Goal: Transaction & Acquisition: Purchase product/service

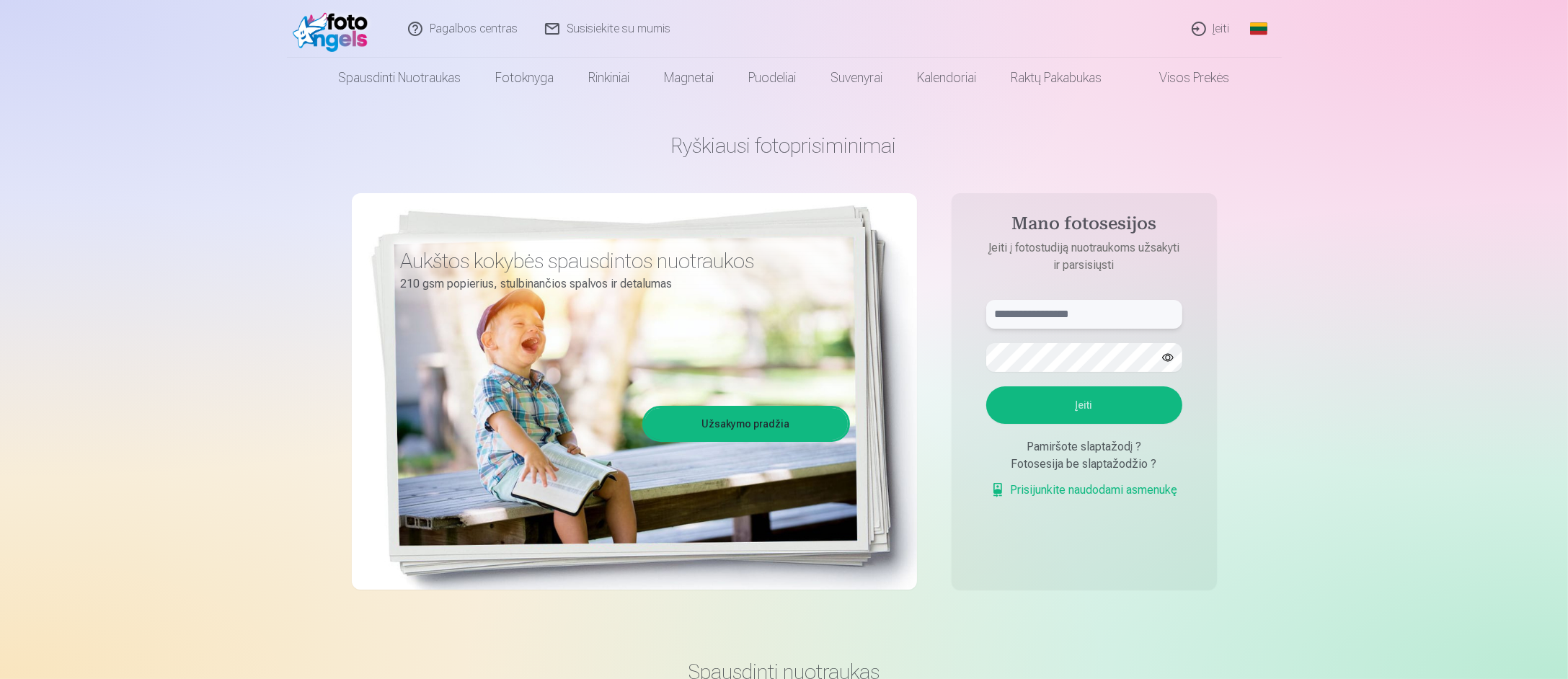
click at [1089, 313] on input "text" at bounding box center [1084, 314] width 196 height 29
type input "**********"
click at [986, 386] on button "Įeiti" at bounding box center [1084, 405] width 196 height 38
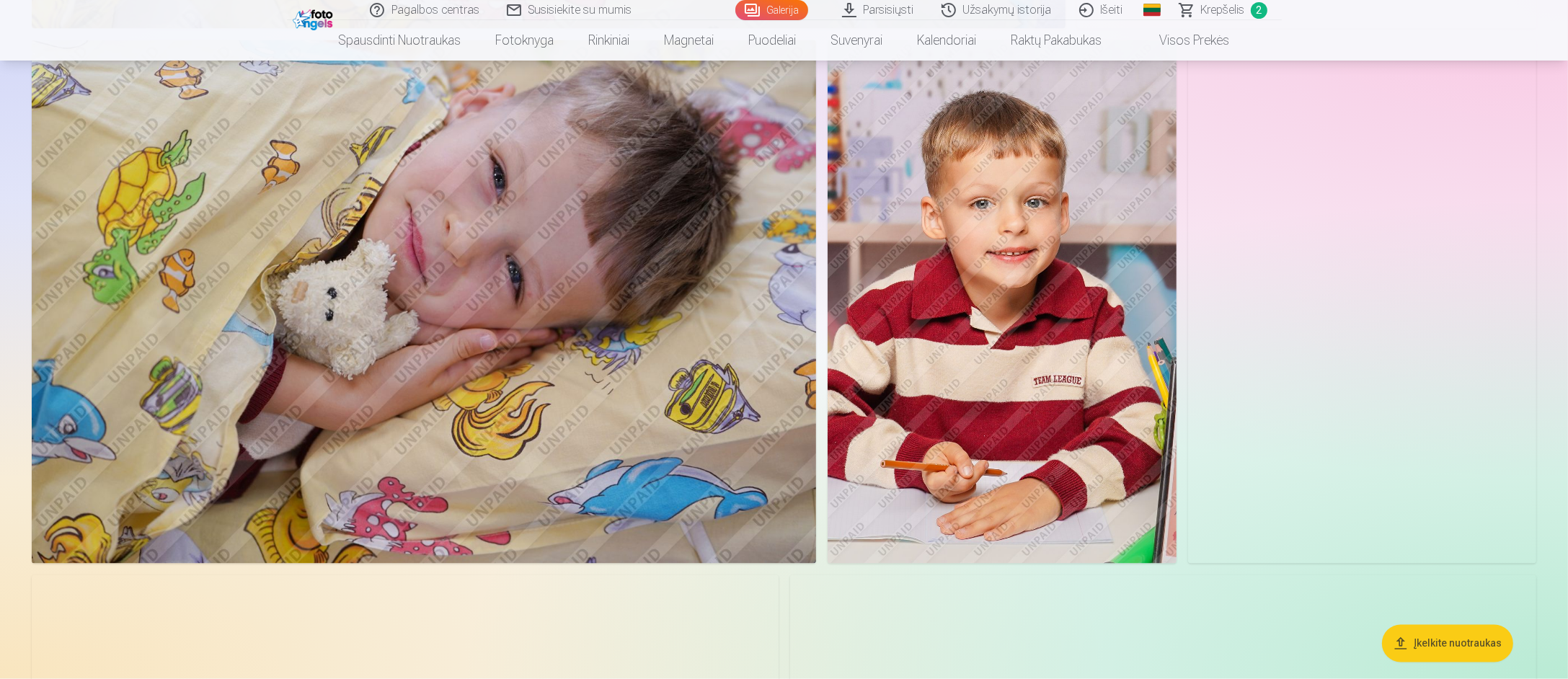
scroll to position [3533, 0]
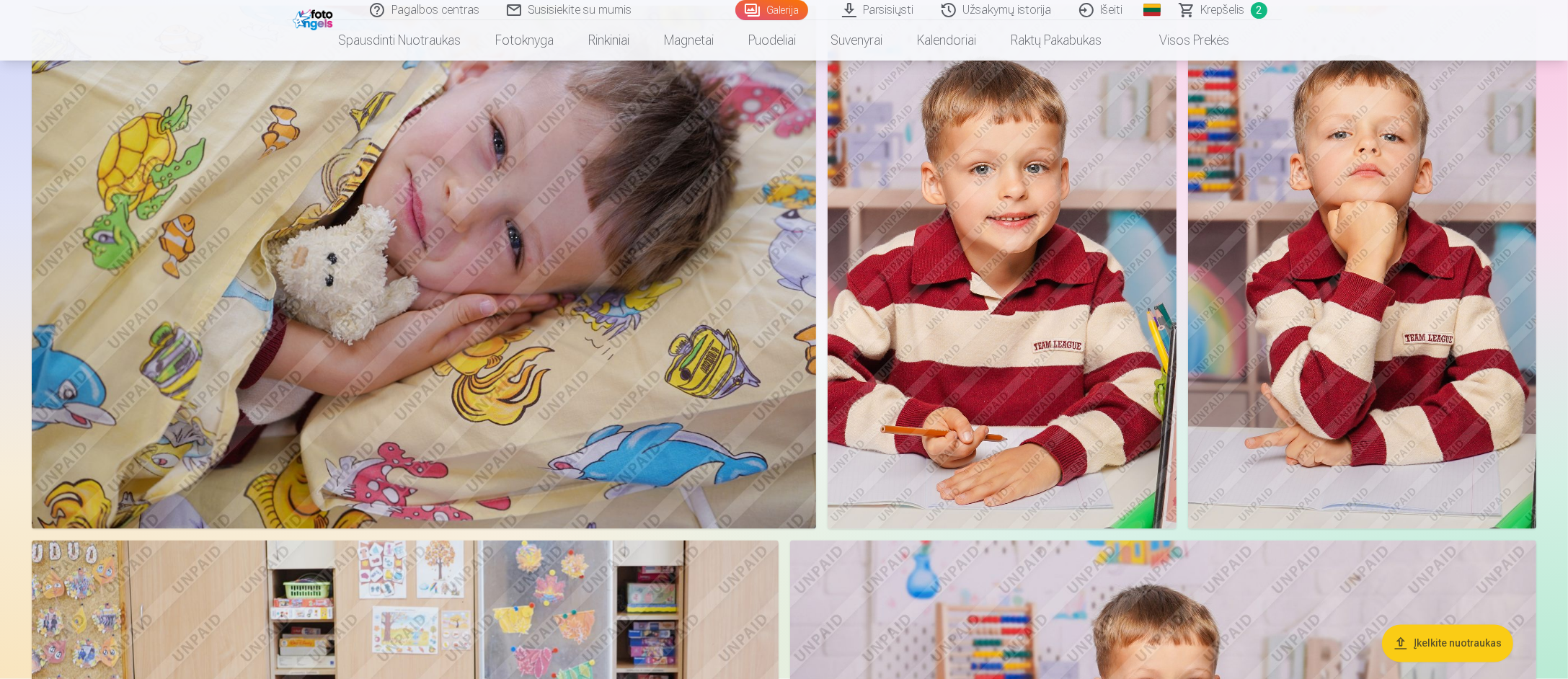
click at [1354, 286] on img at bounding box center [1362, 267] width 348 height 523
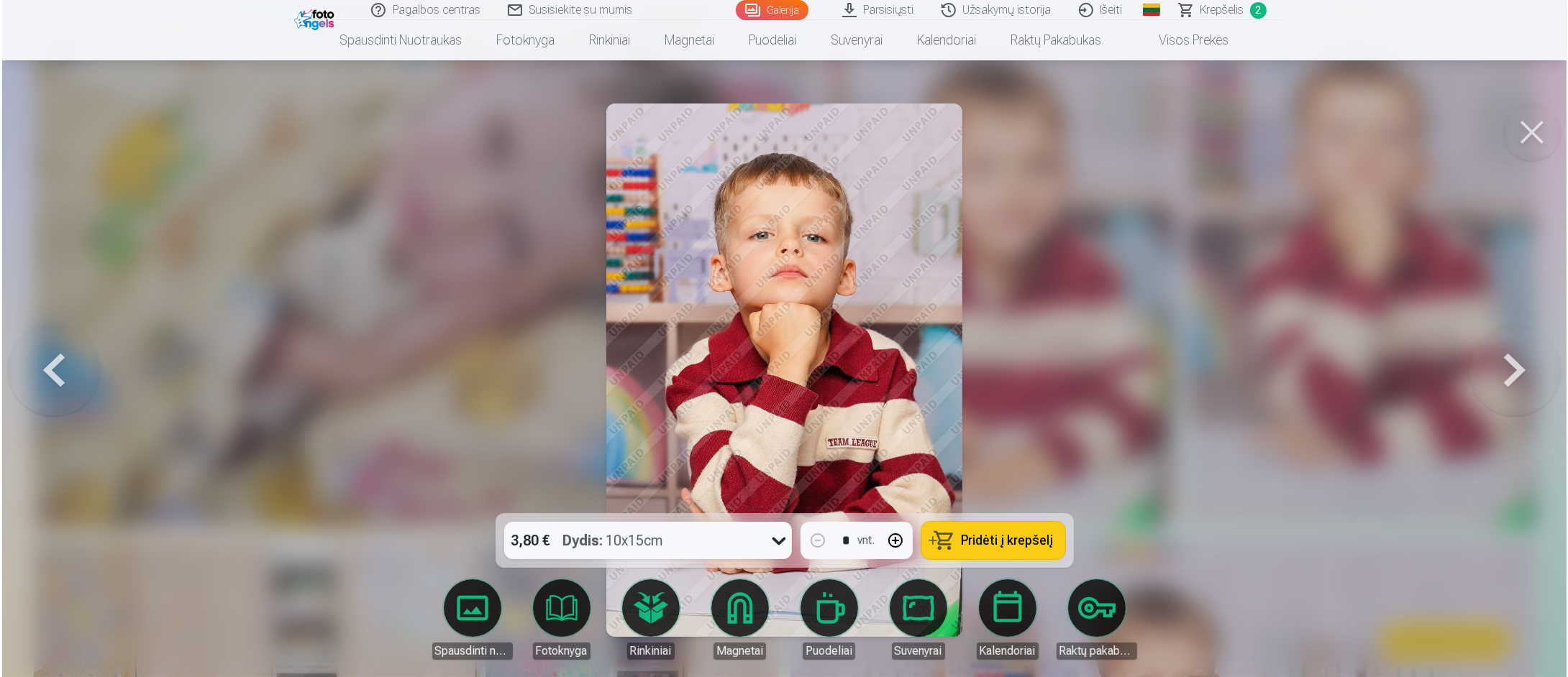
scroll to position [3531, 0]
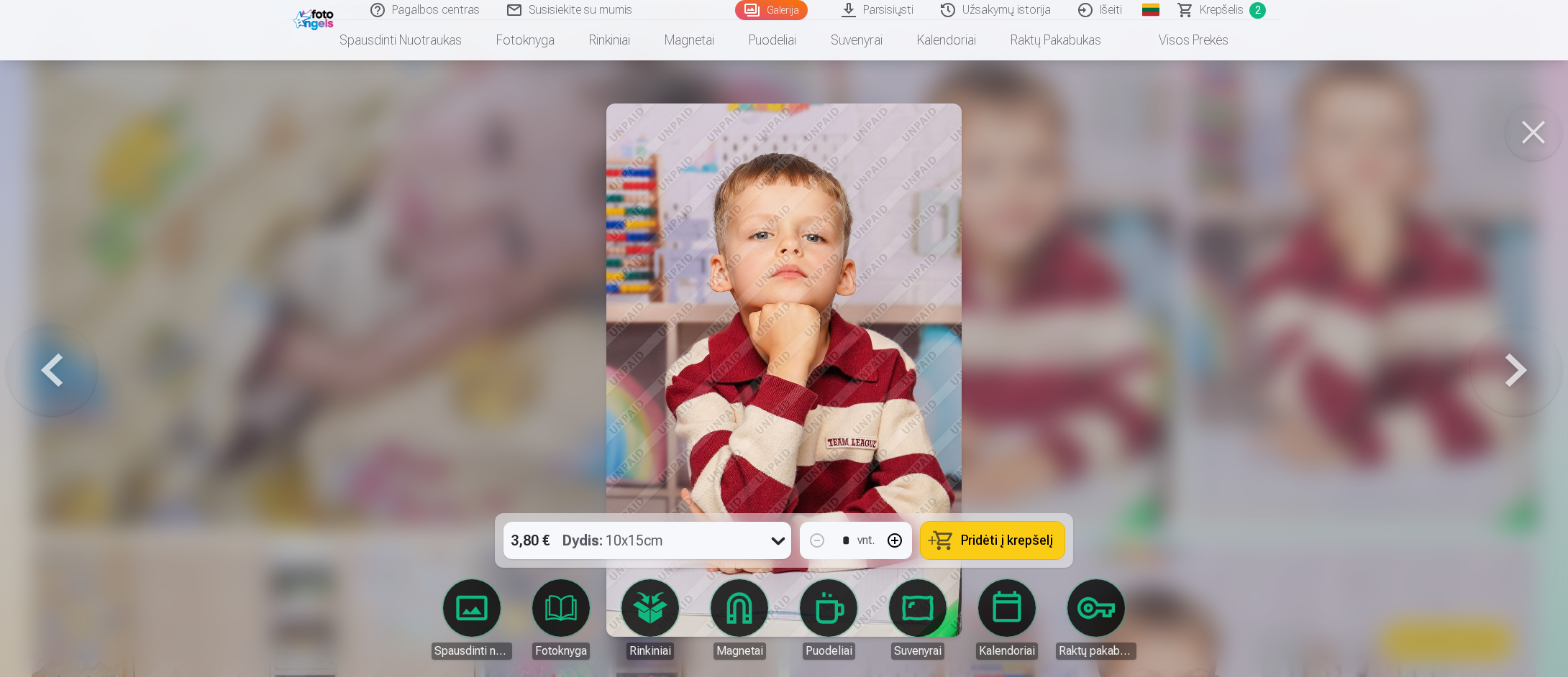
click at [1019, 542] on span "Pridėti į krepšelį" at bounding box center [1006, 541] width 92 height 13
click at [1533, 136] on button at bounding box center [1533, 132] width 58 height 58
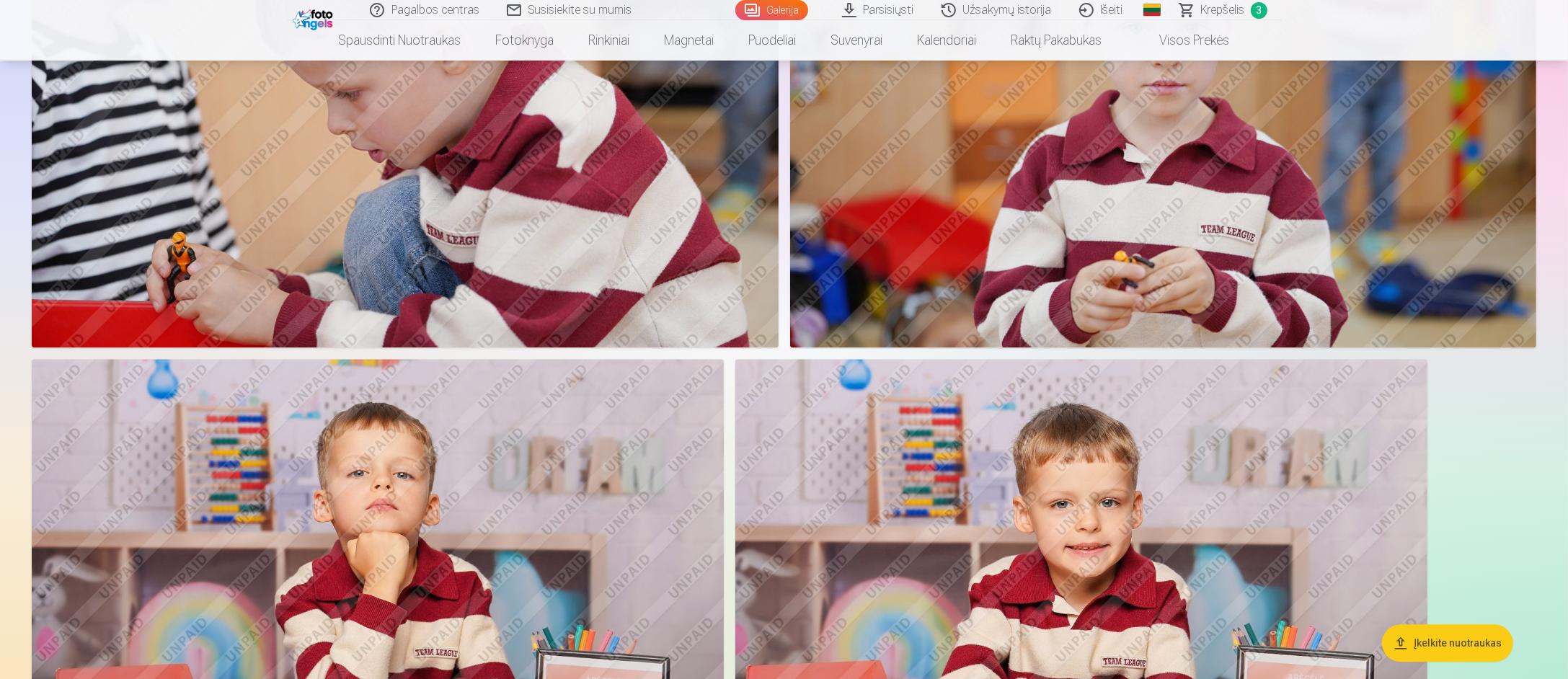
scroll to position [4904, 0]
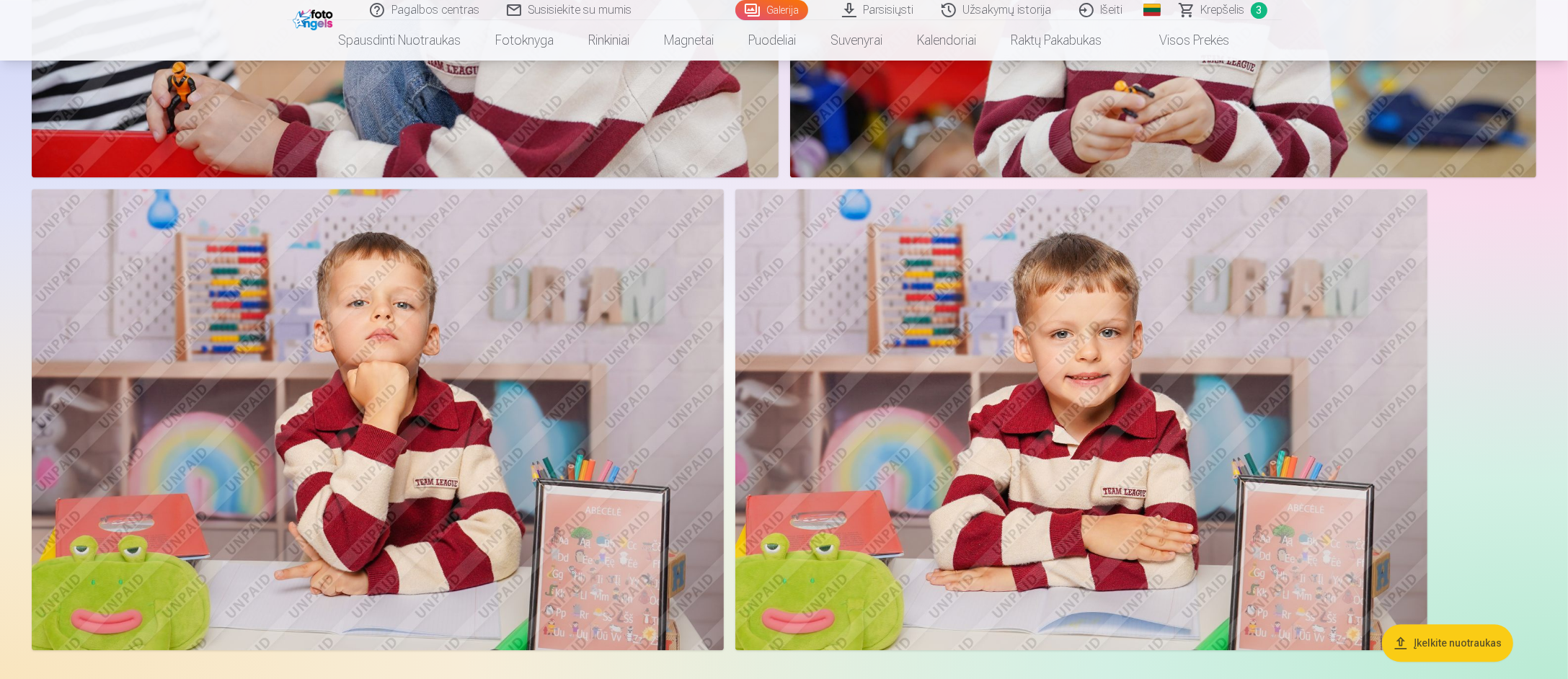
click at [436, 442] on img at bounding box center [378, 419] width 692 height 461
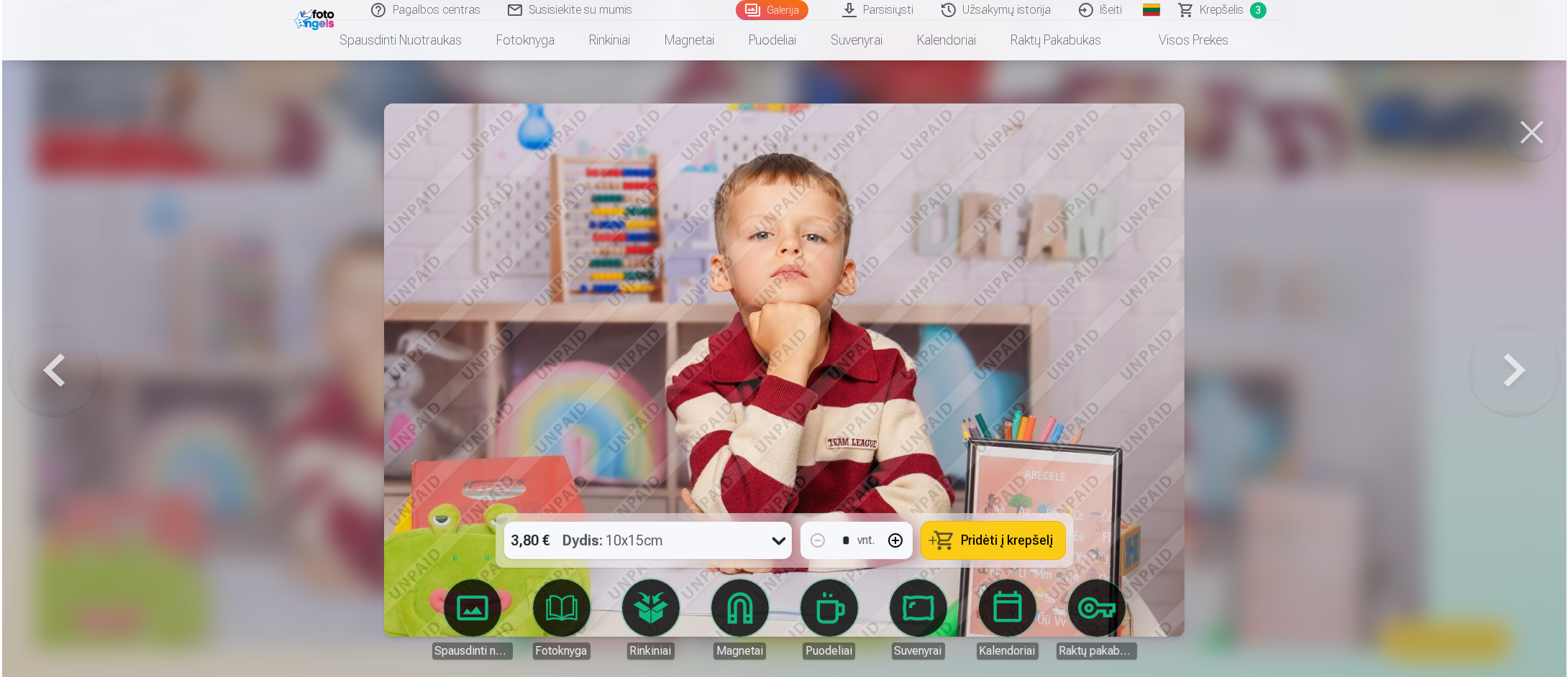
scroll to position [4898, 0]
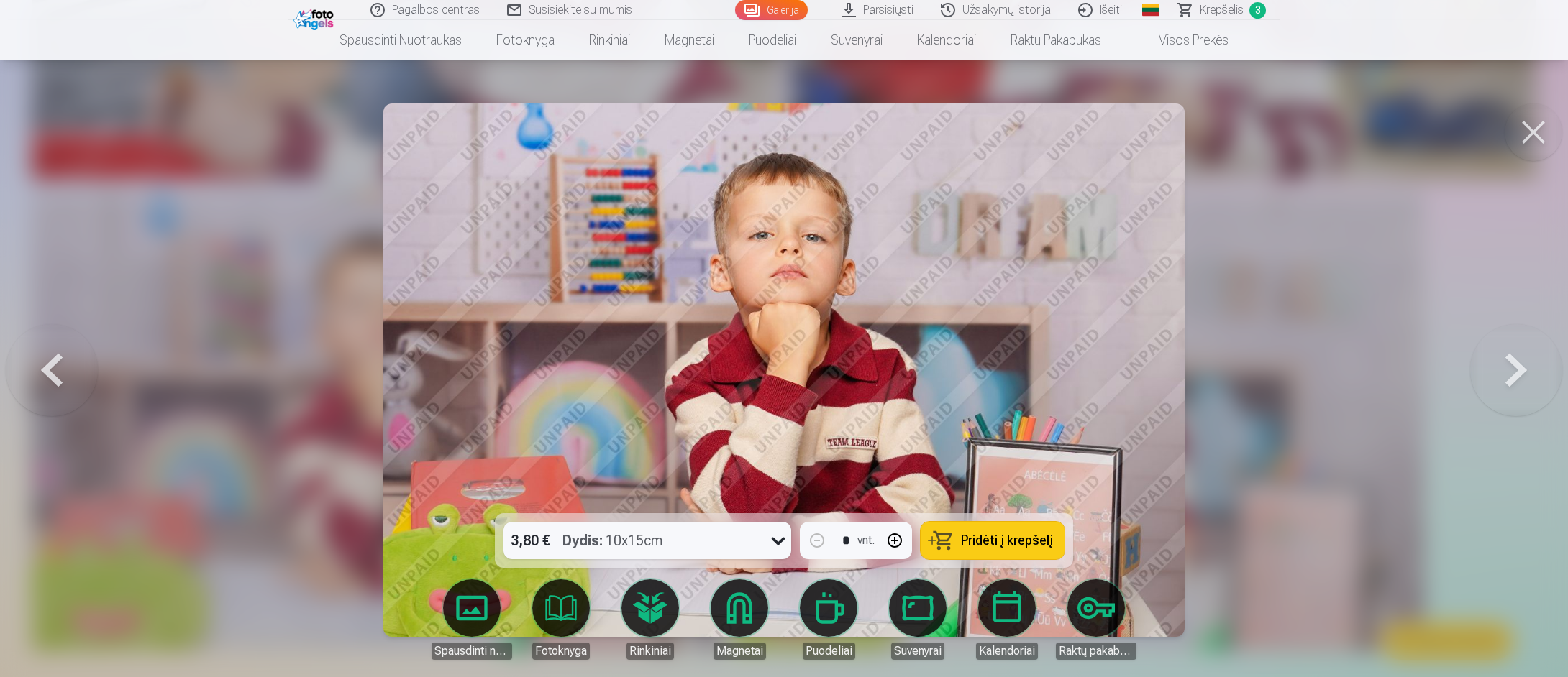
click at [1002, 541] on span "Pridėti į krepšelį" at bounding box center [1006, 541] width 92 height 13
click at [1537, 129] on button at bounding box center [1533, 132] width 58 height 58
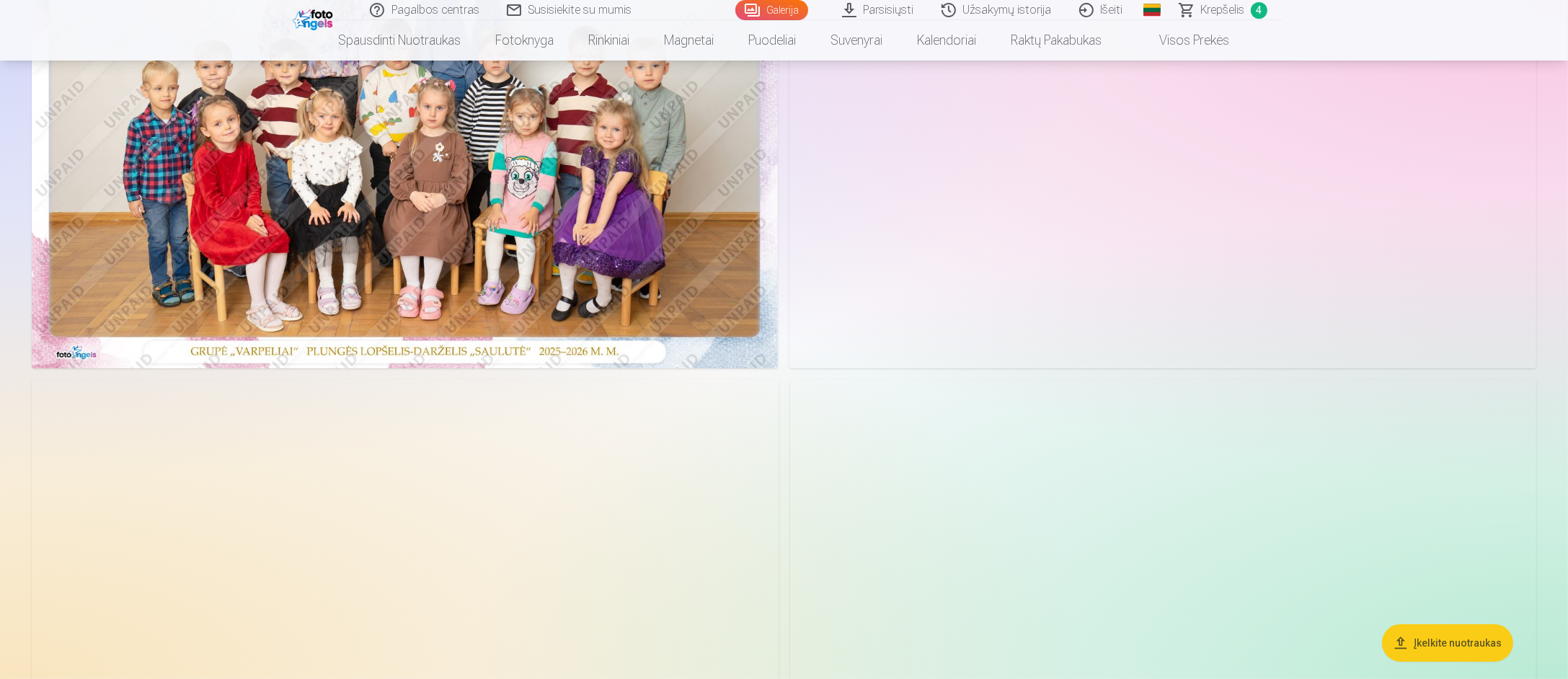
scroll to position [144, 0]
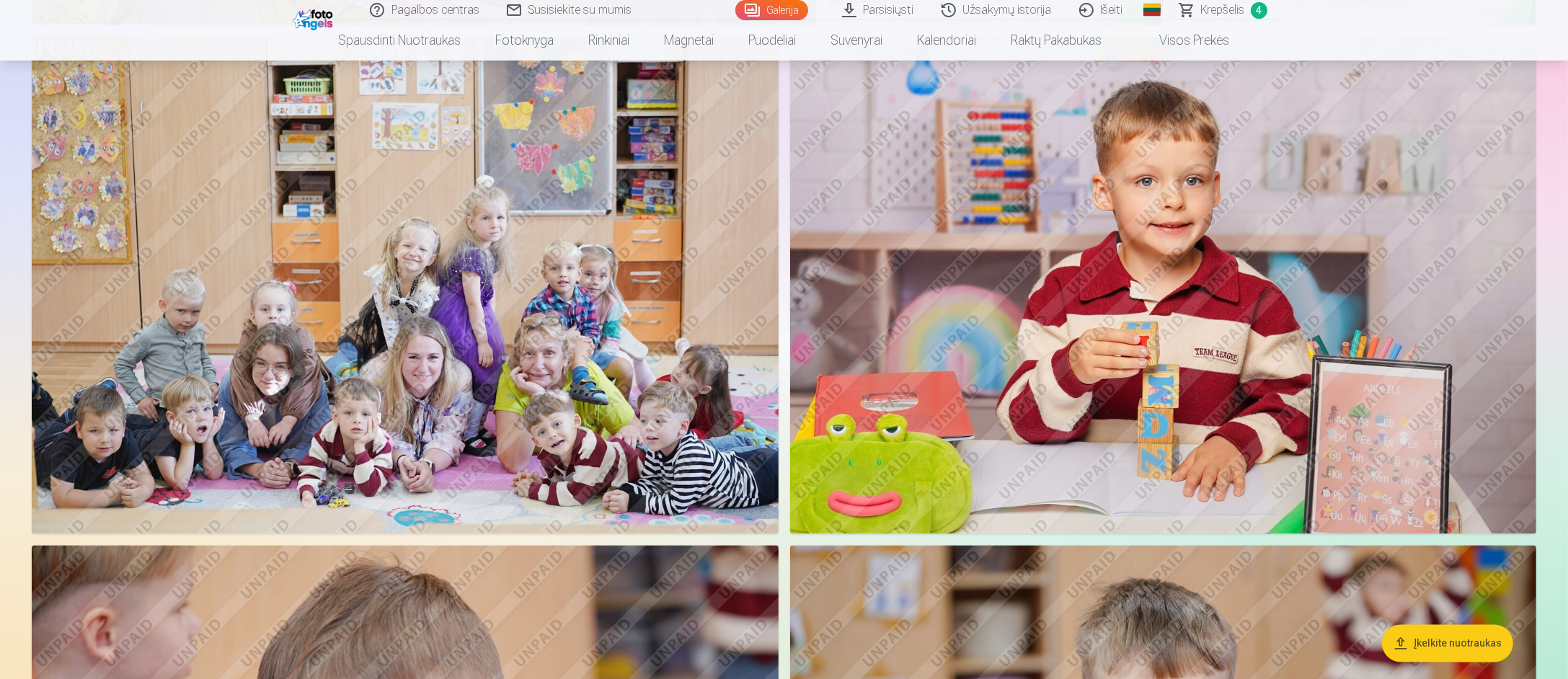
click at [520, 330] on img at bounding box center [405, 285] width 747 height 497
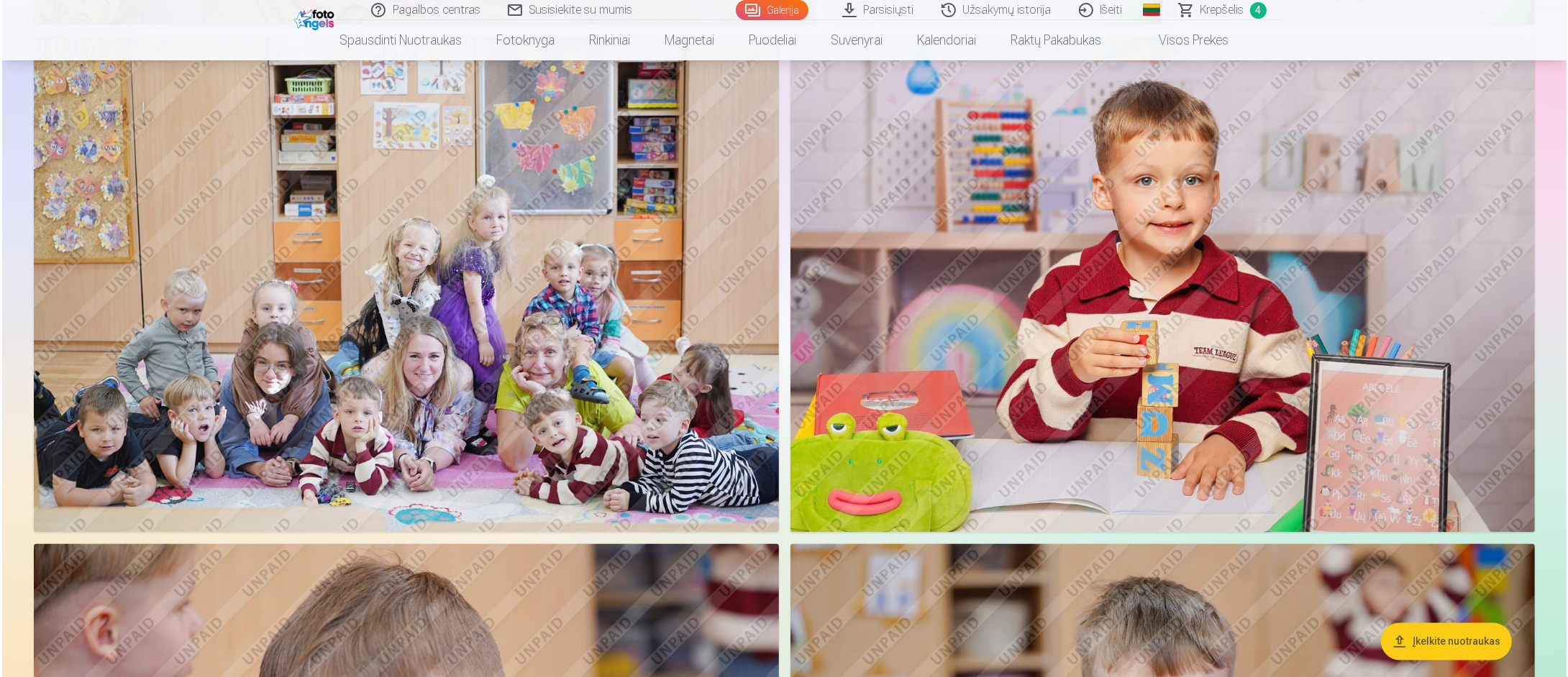
scroll to position [4034, 0]
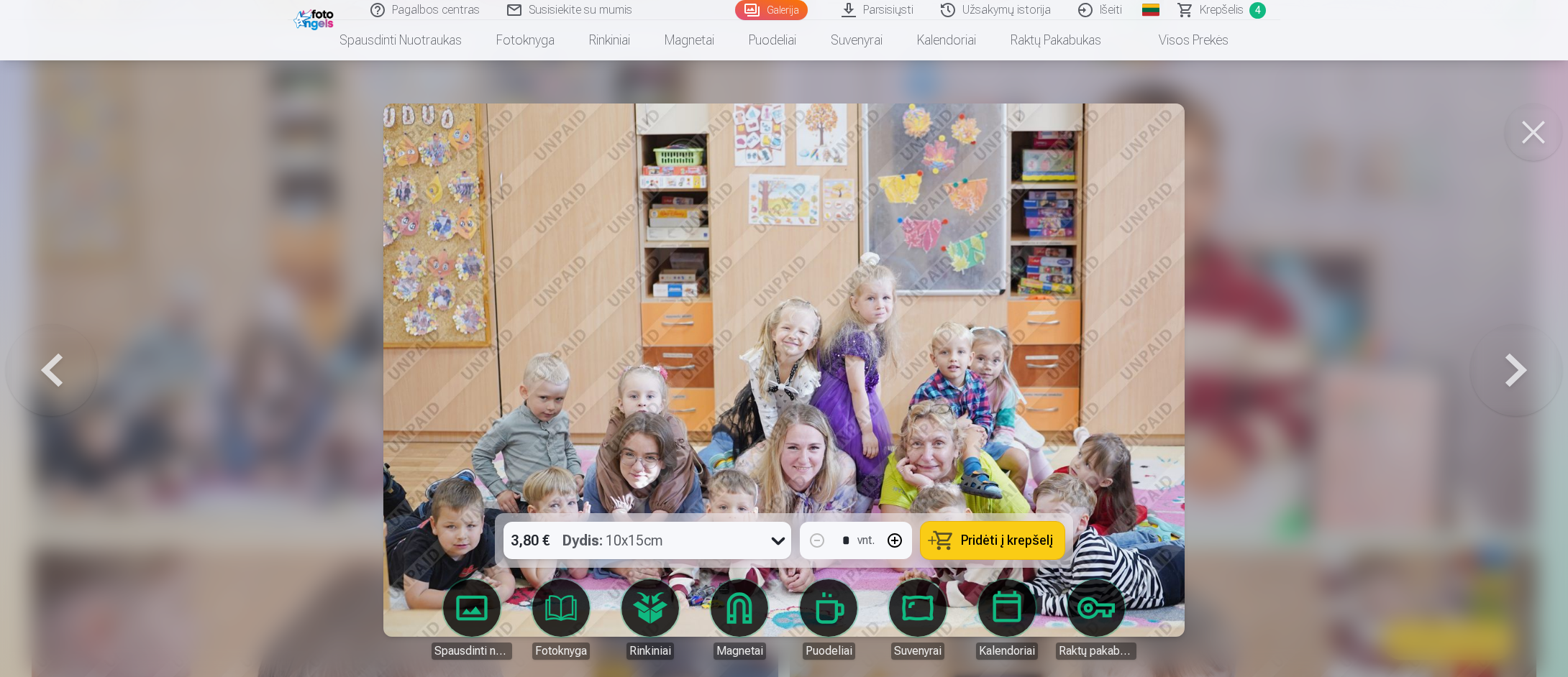
click at [989, 535] on span "Pridėti į krepšelį" at bounding box center [1006, 541] width 92 height 13
click at [1529, 136] on button at bounding box center [1533, 132] width 58 height 58
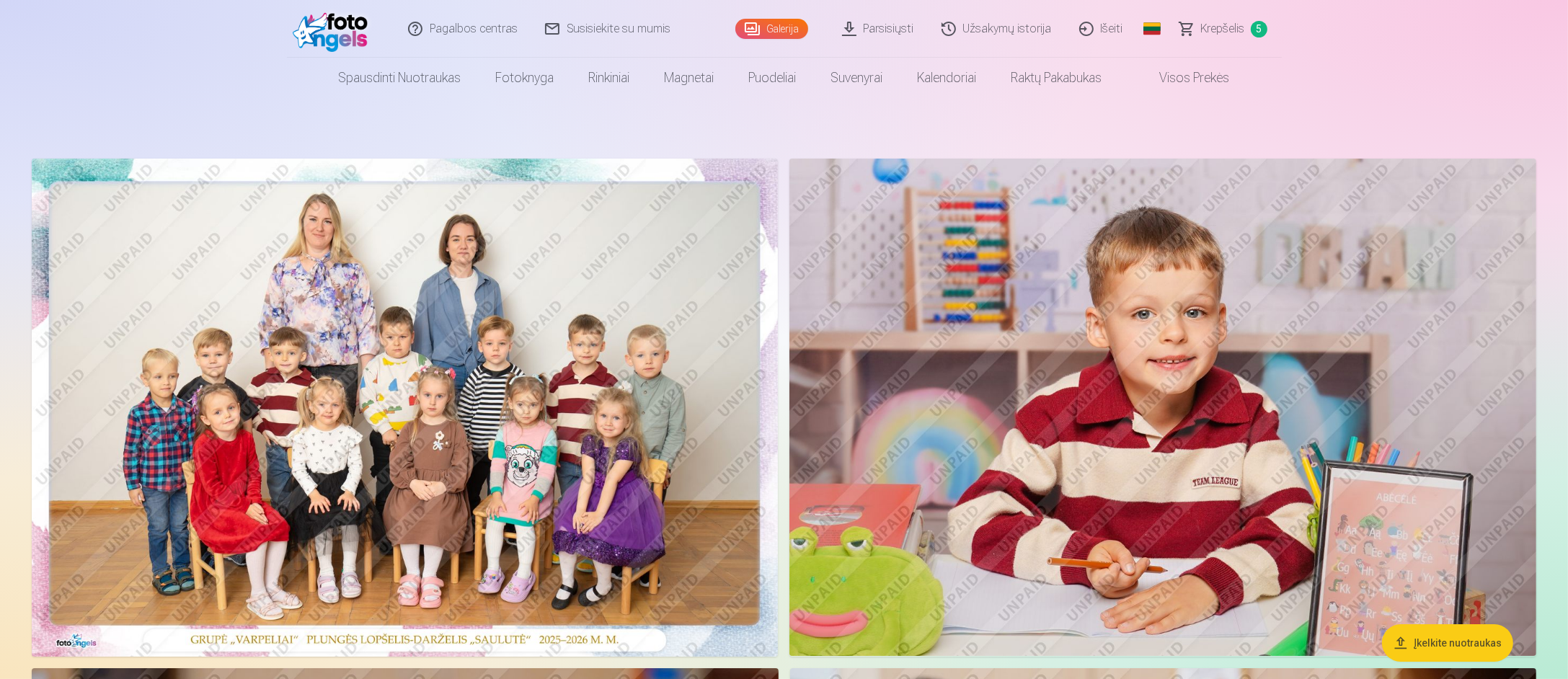
click at [1217, 29] on span "Krepšelis" at bounding box center [1222, 29] width 44 height 17
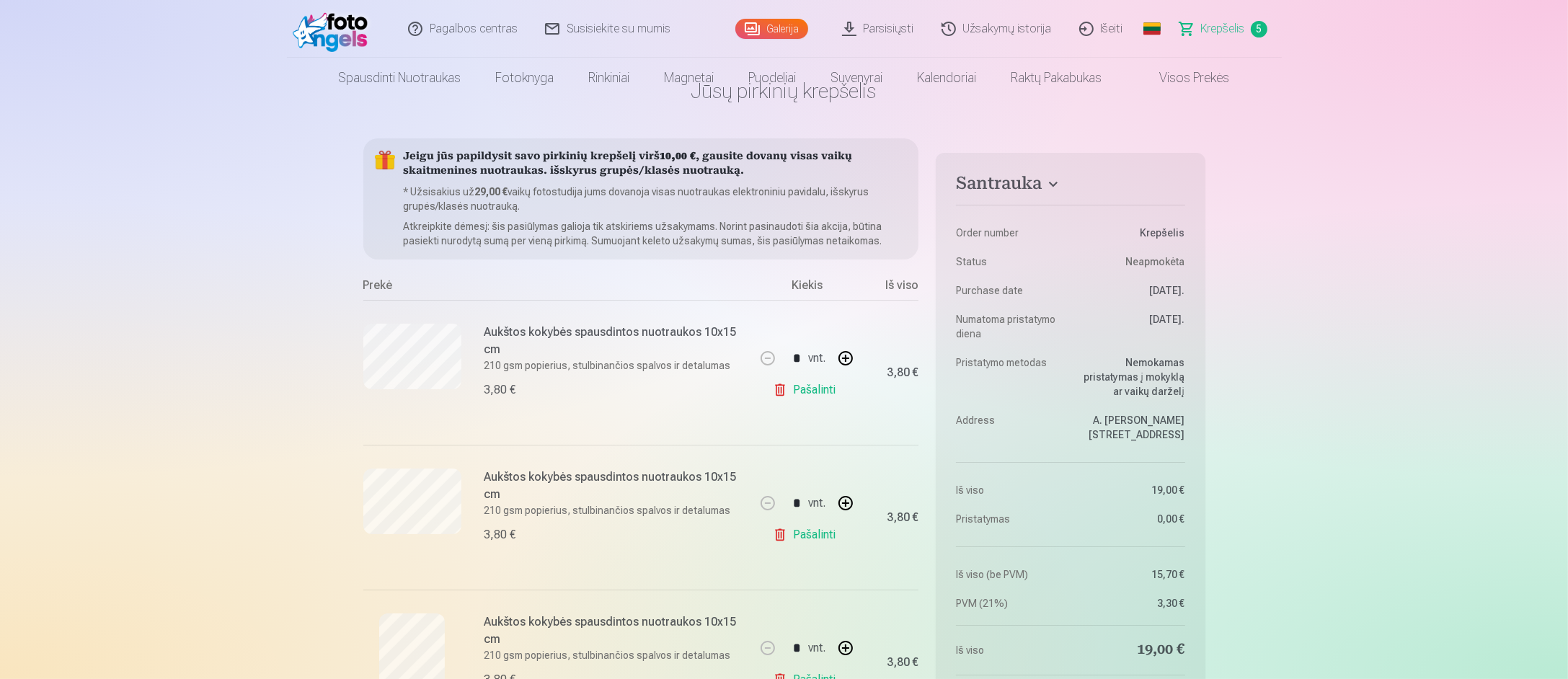
scroll to position [144, 0]
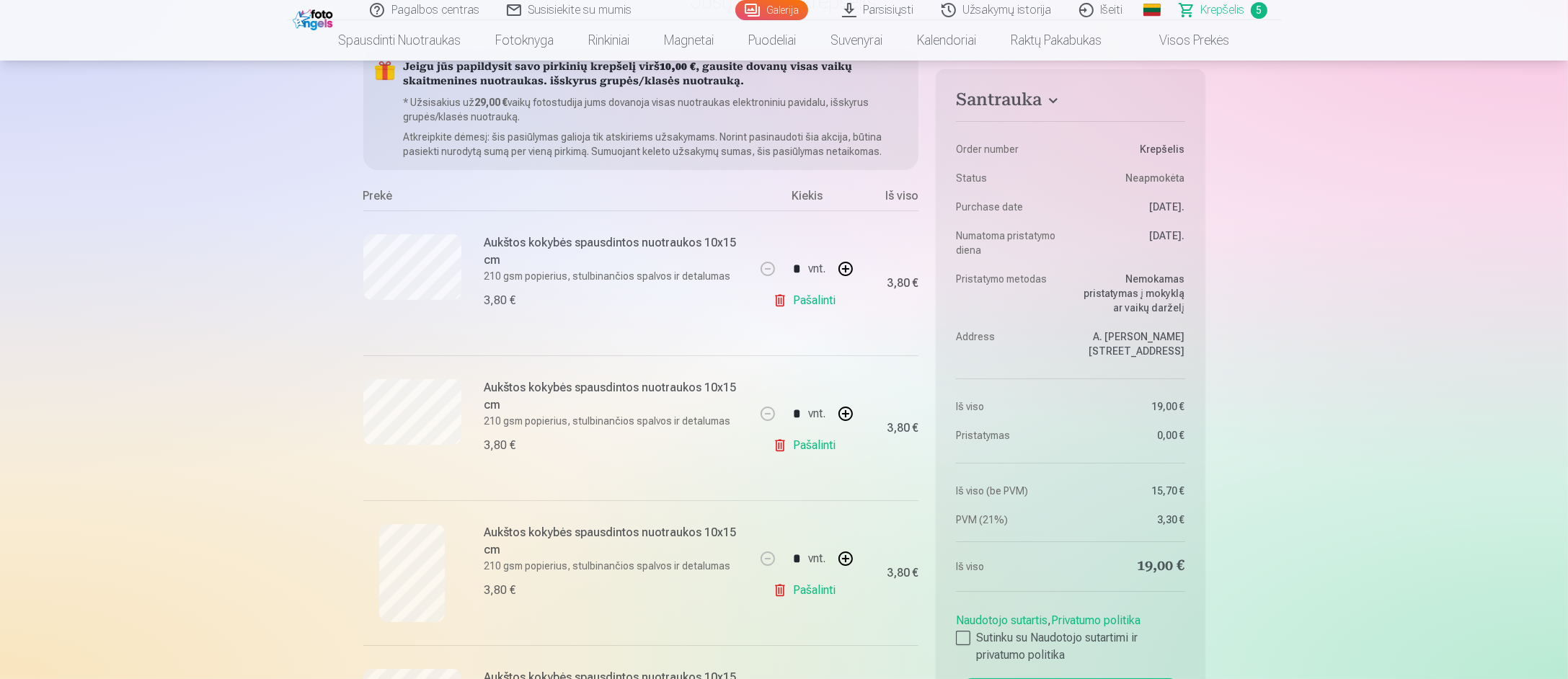
click at [809, 298] on link "Pašalinti" at bounding box center [807, 300] width 69 height 29
click at [819, 446] on link "Pašalinti" at bounding box center [807, 445] width 69 height 29
click at [816, 303] on link "Pašalinti" at bounding box center [807, 300] width 69 height 29
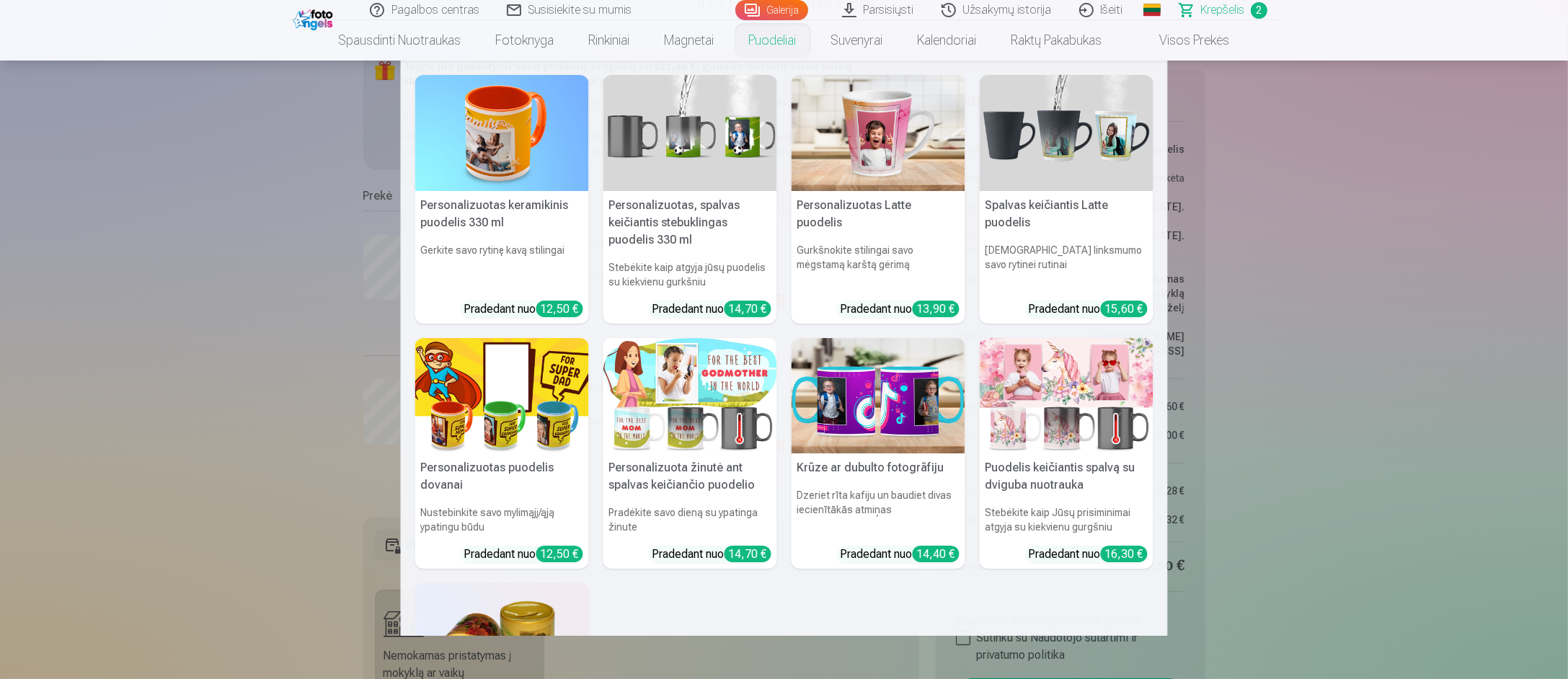
click at [219, 363] on nav "Personalizuotas keramikinis puodelis 330 ml Gerkite savo rytinę kavą stilingai …" at bounding box center [784, 348] width 1568 height 575
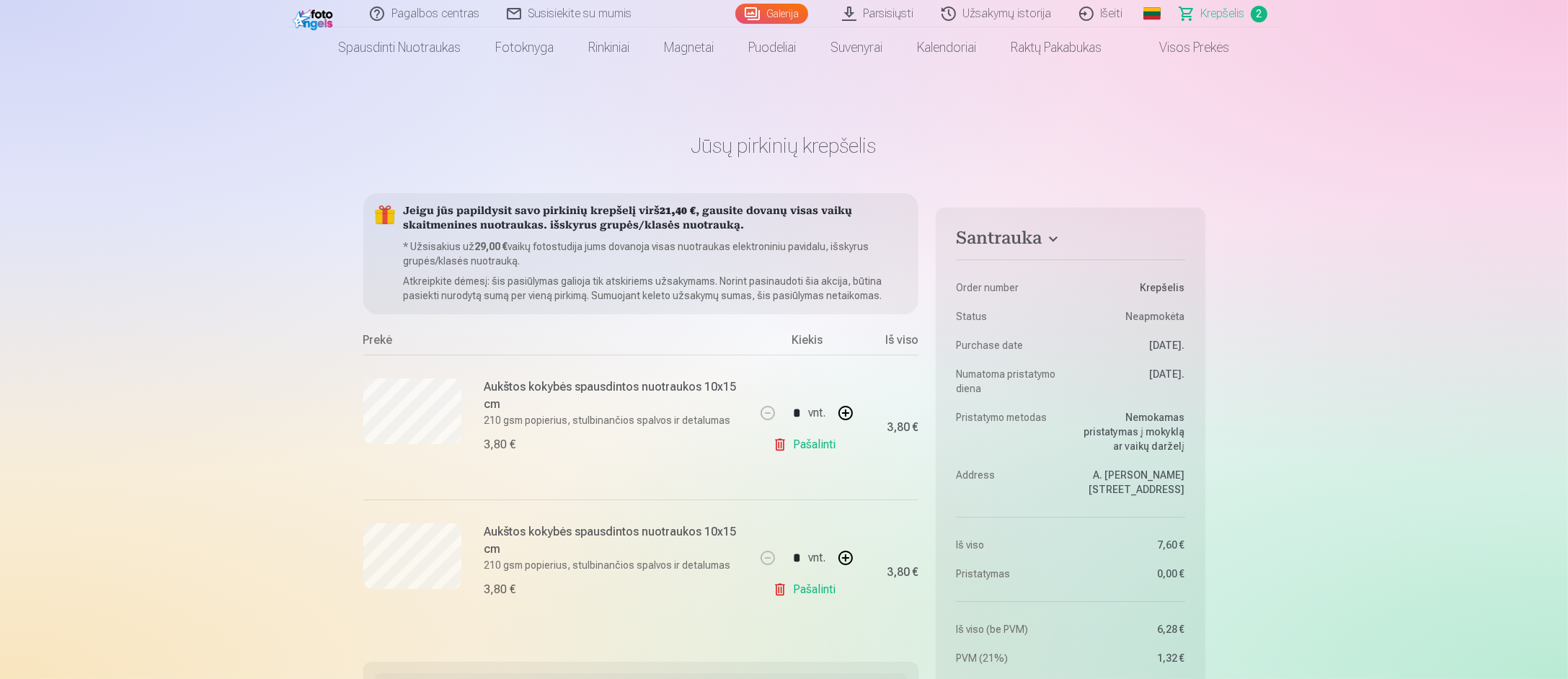
scroll to position [0, 0]
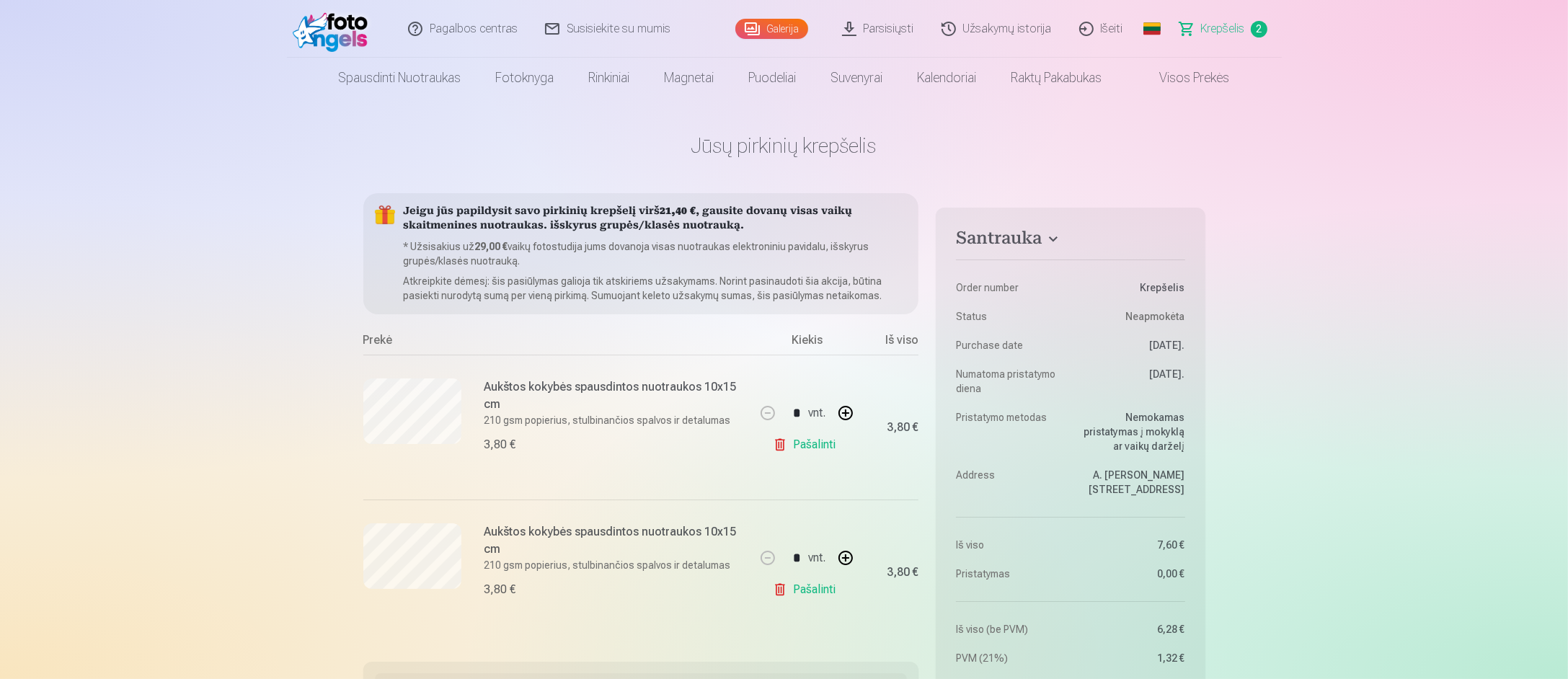
click at [781, 25] on link "Galerija" at bounding box center [771, 29] width 73 height 20
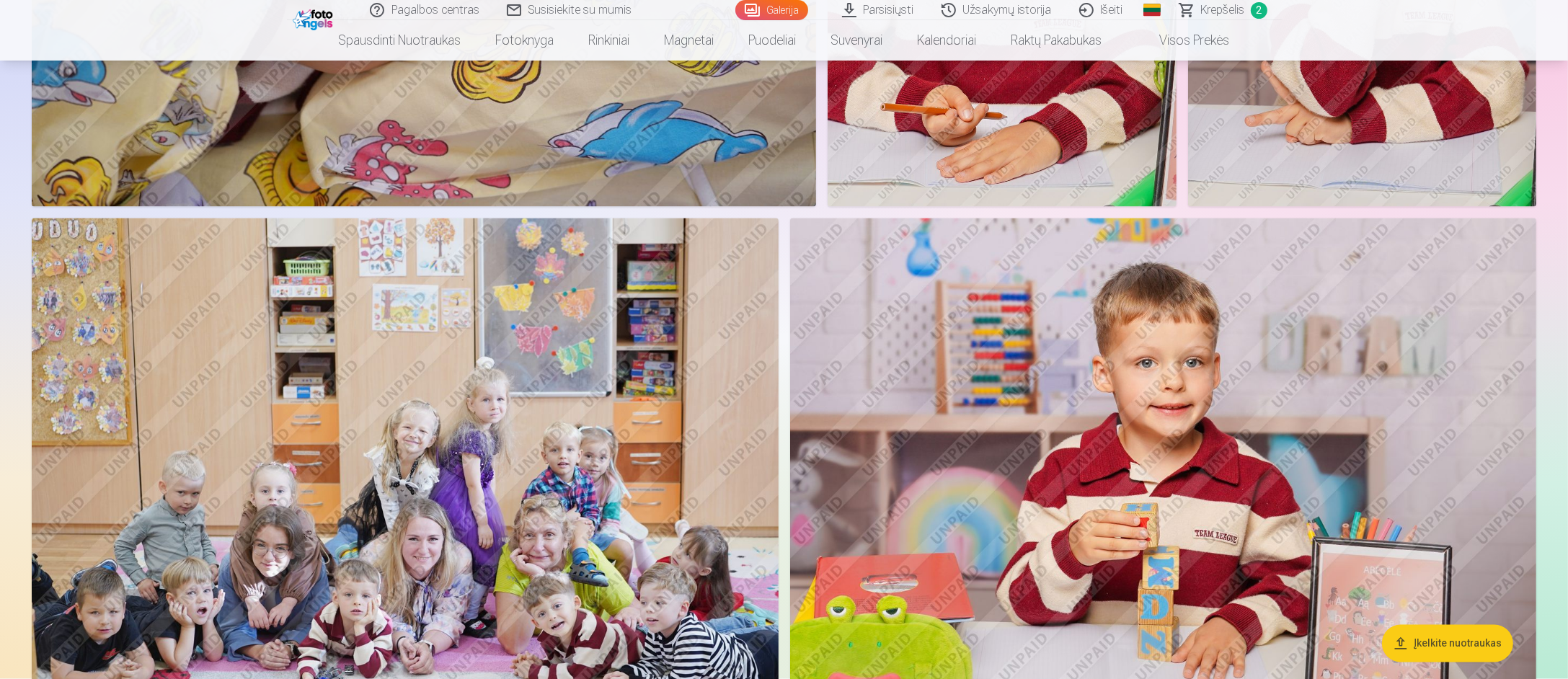
scroll to position [3678, 0]
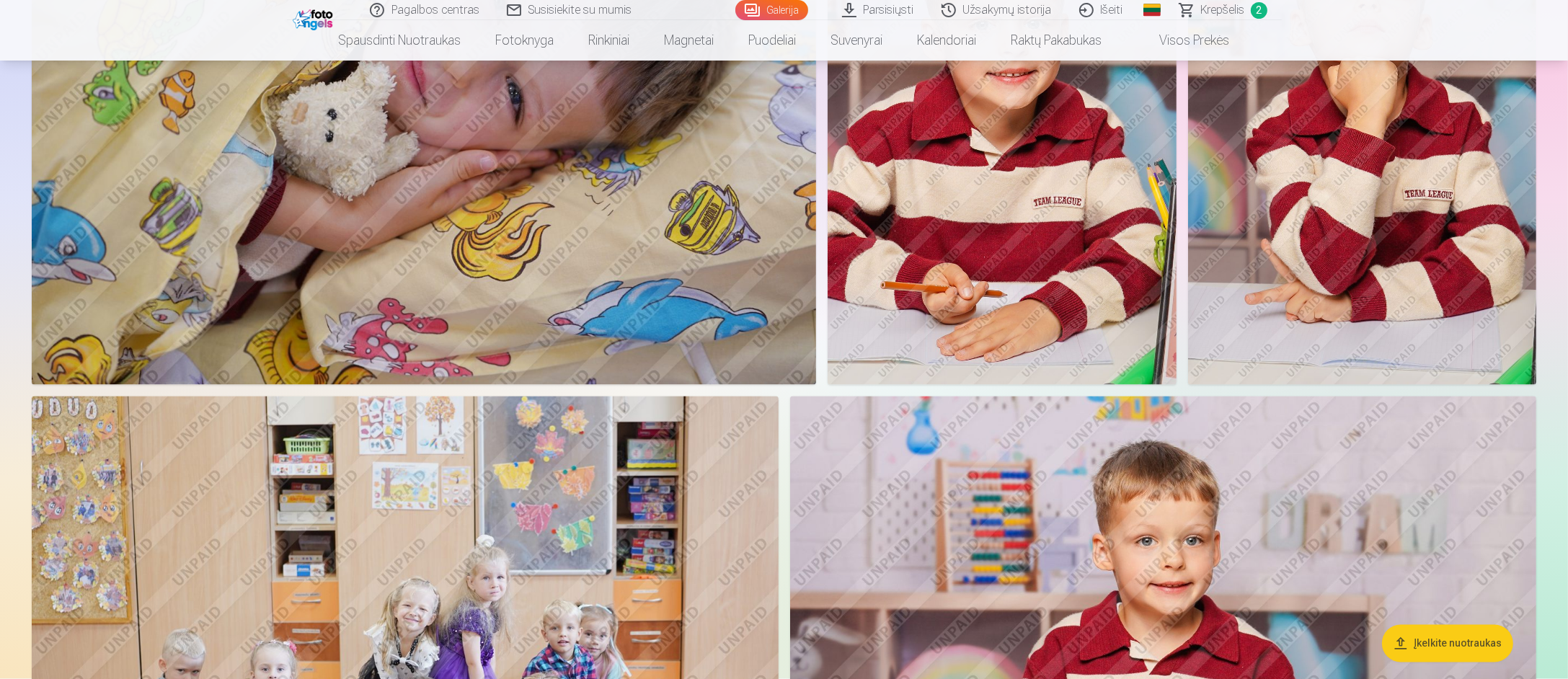
click at [1217, 17] on span "Krepšelis" at bounding box center [1222, 10] width 44 height 17
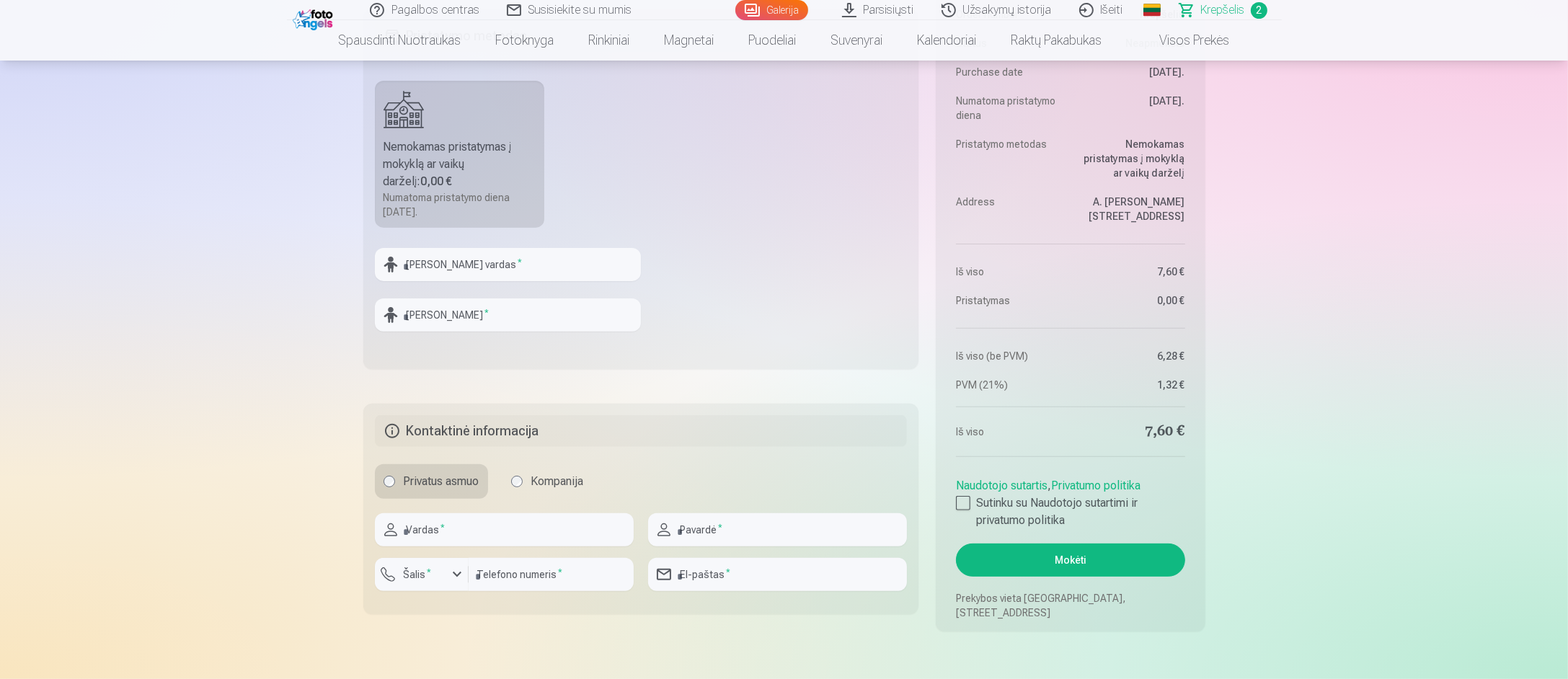
scroll to position [793, 0]
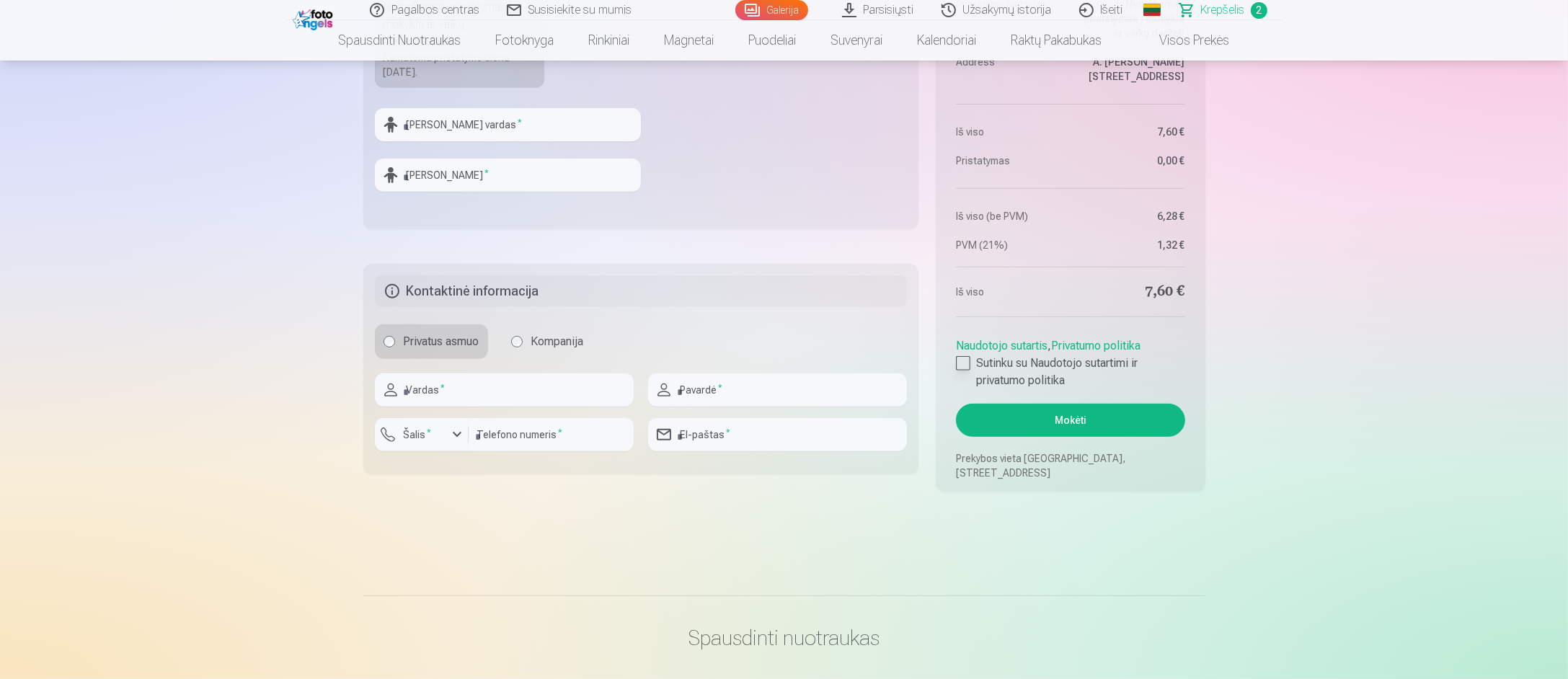
click at [963, 364] on div at bounding box center [963, 363] width 15 height 15
click at [1039, 422] on button "Mokėti" at bounding box center [1070, 420] width 229 height 33
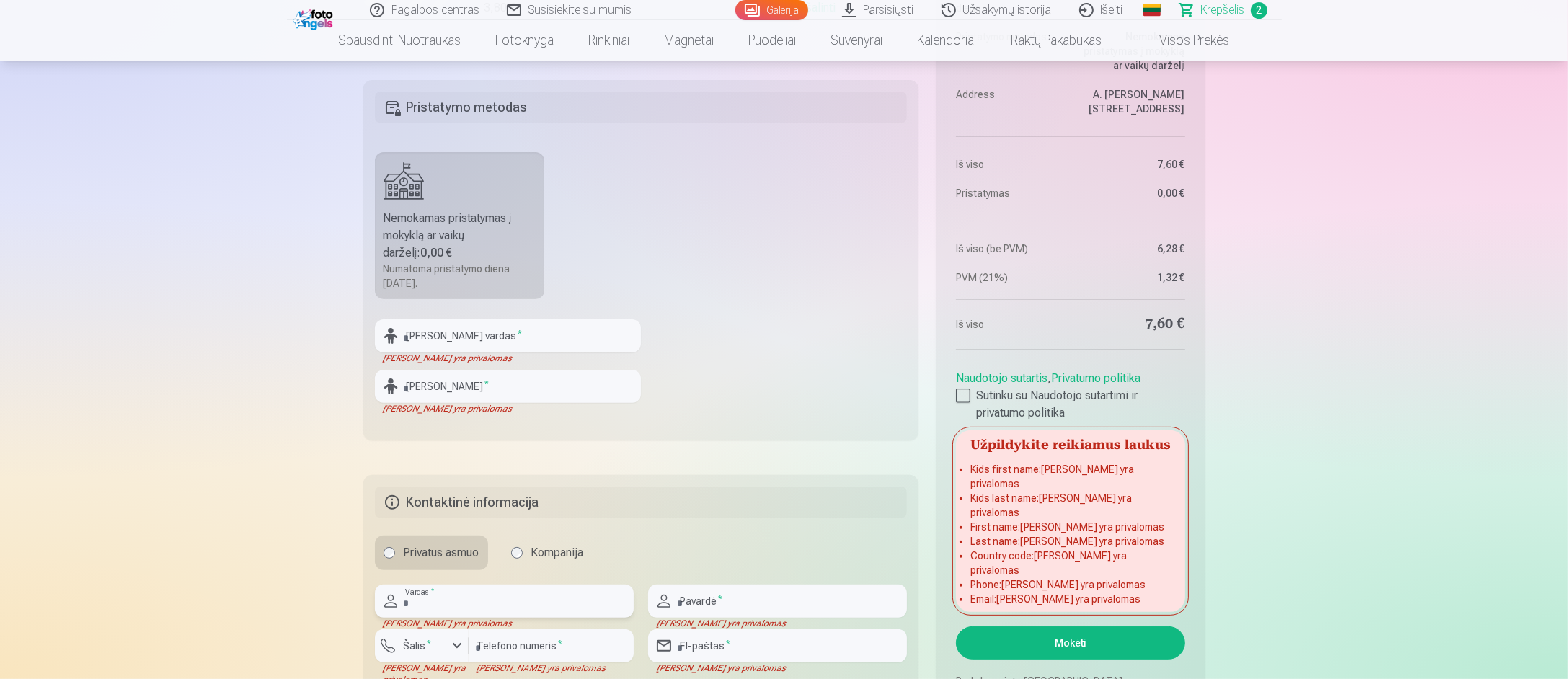
scroll to position [577, 0]
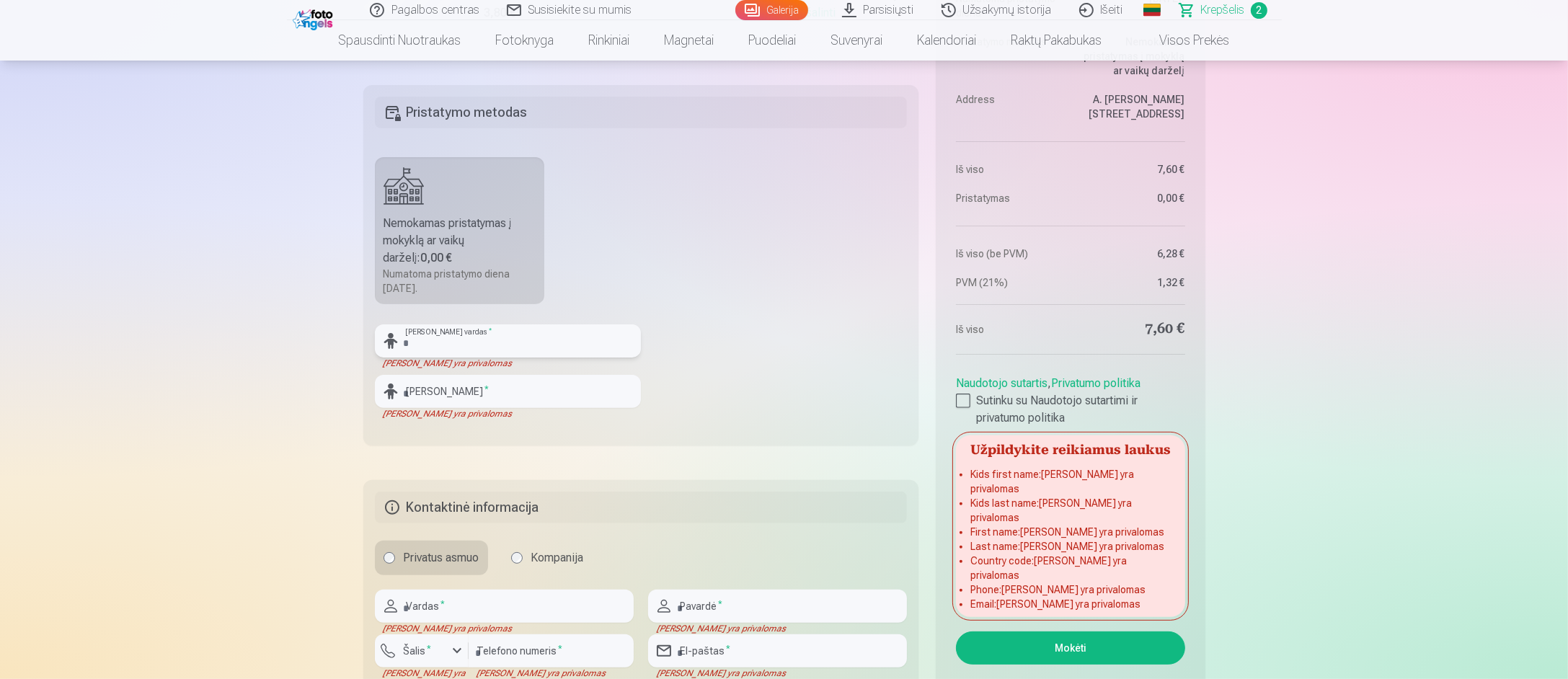
click at [488, 340] on input "text" at bounding box center [507, 341] width 266 height 33
type input "*"
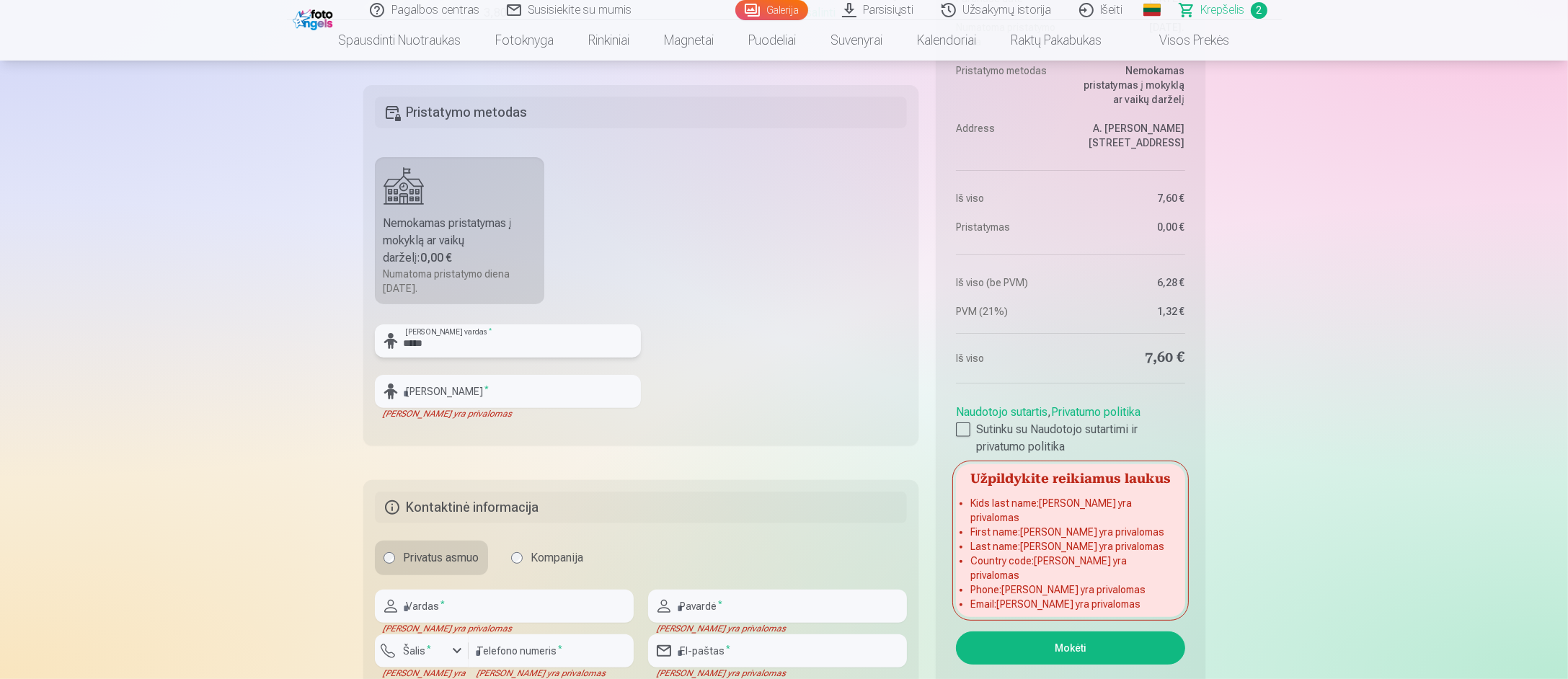
type input "*****"
click at [470, 384] on input "text" at bounding box center [507, 391] width 266 height 33
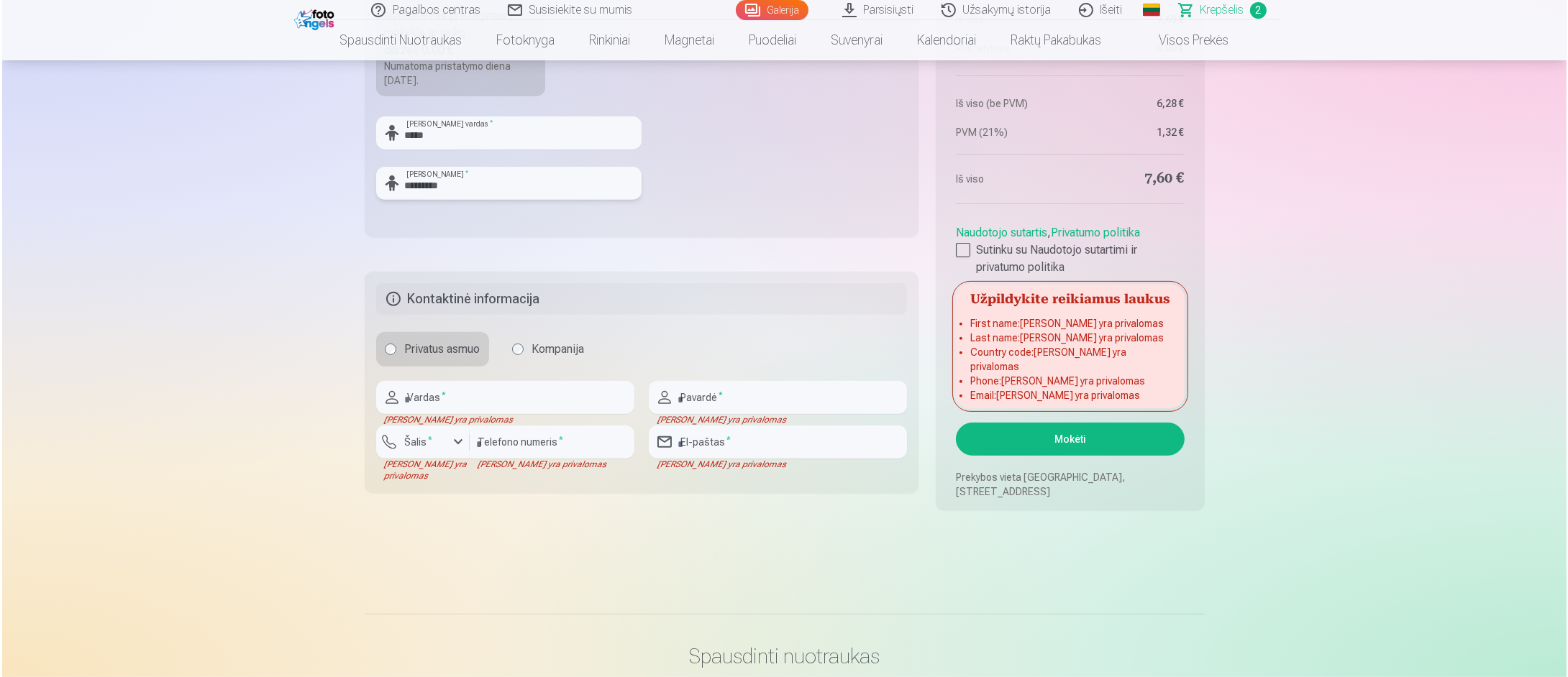
scroll to position [863, 0]
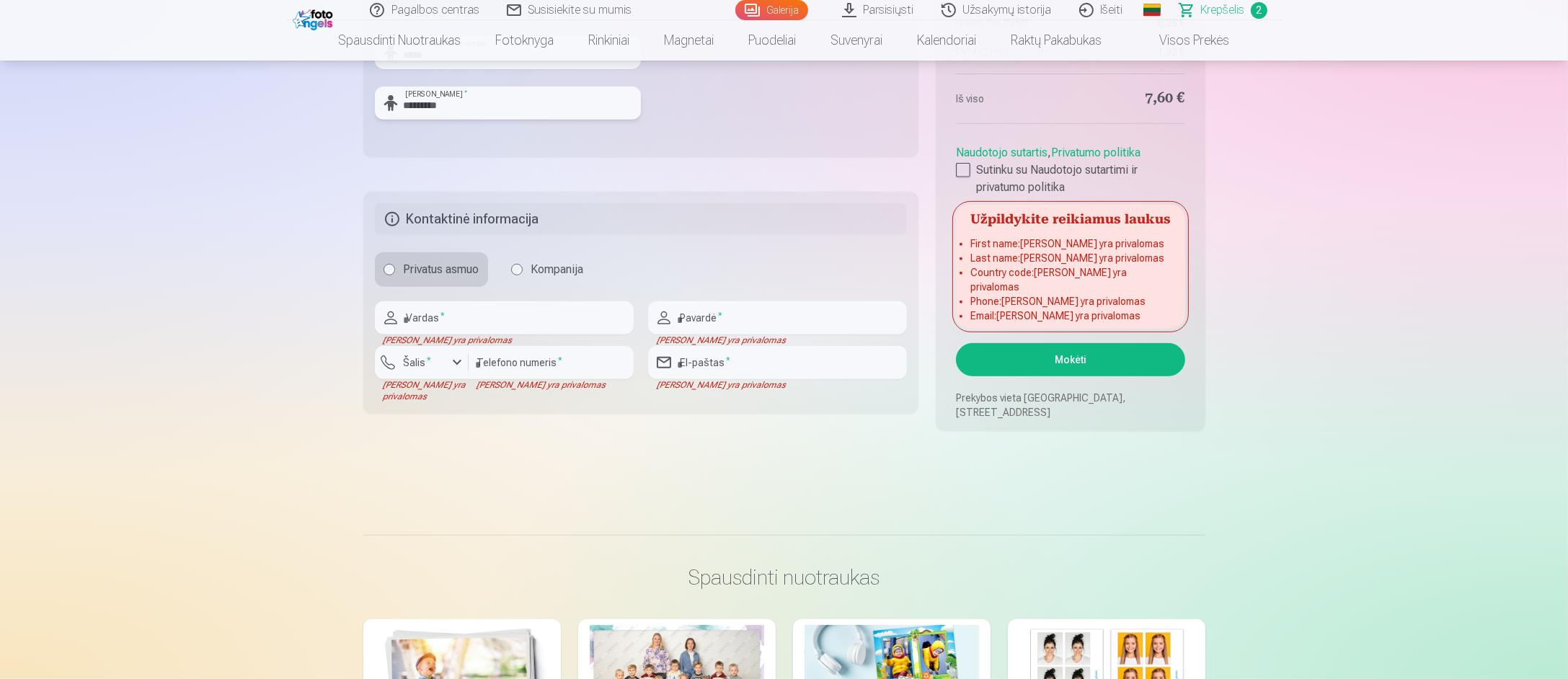
type input "*********"
click at [453, 316] on input "text" at bounding box center [503, 317] width 259 height 33
type input "*******"
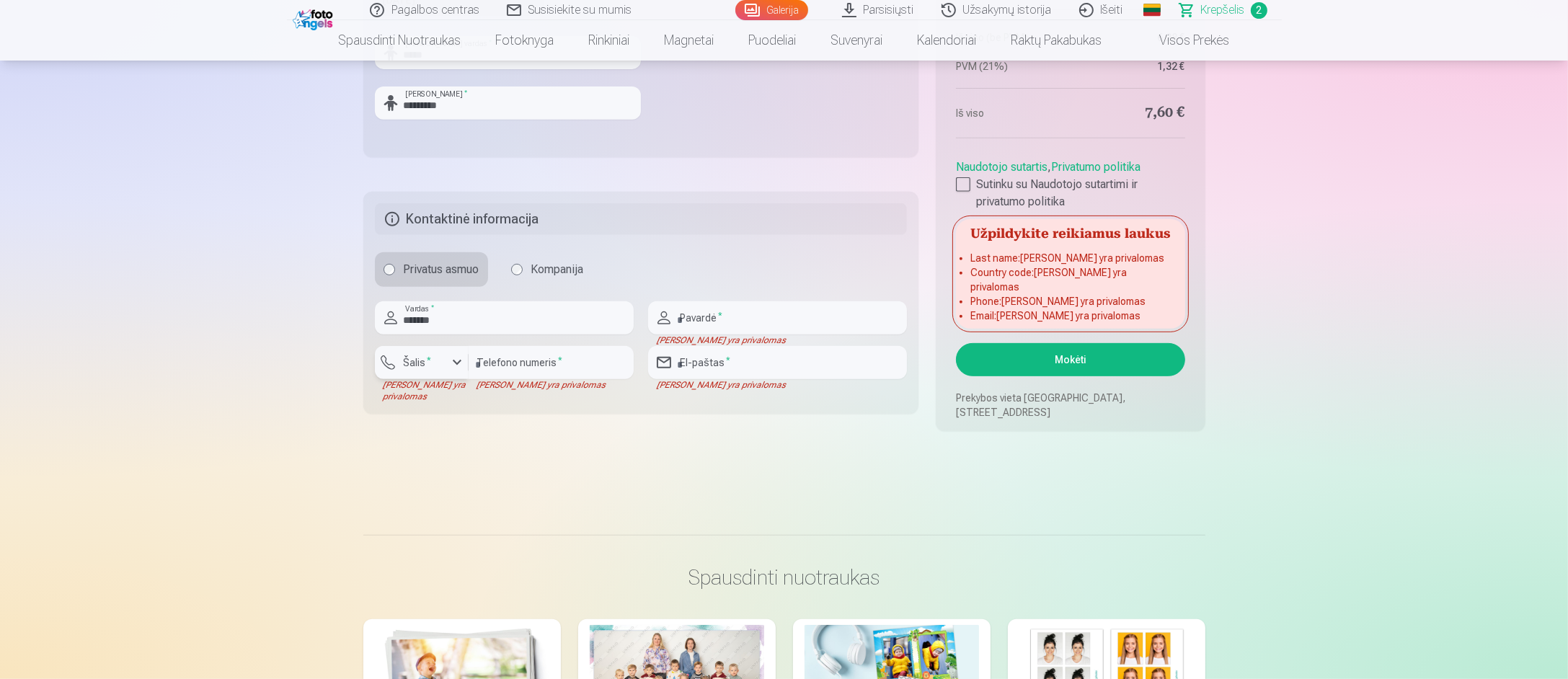
click at [429, 362] on sup "*" at bounding box center [430, 360] width 5 height 9
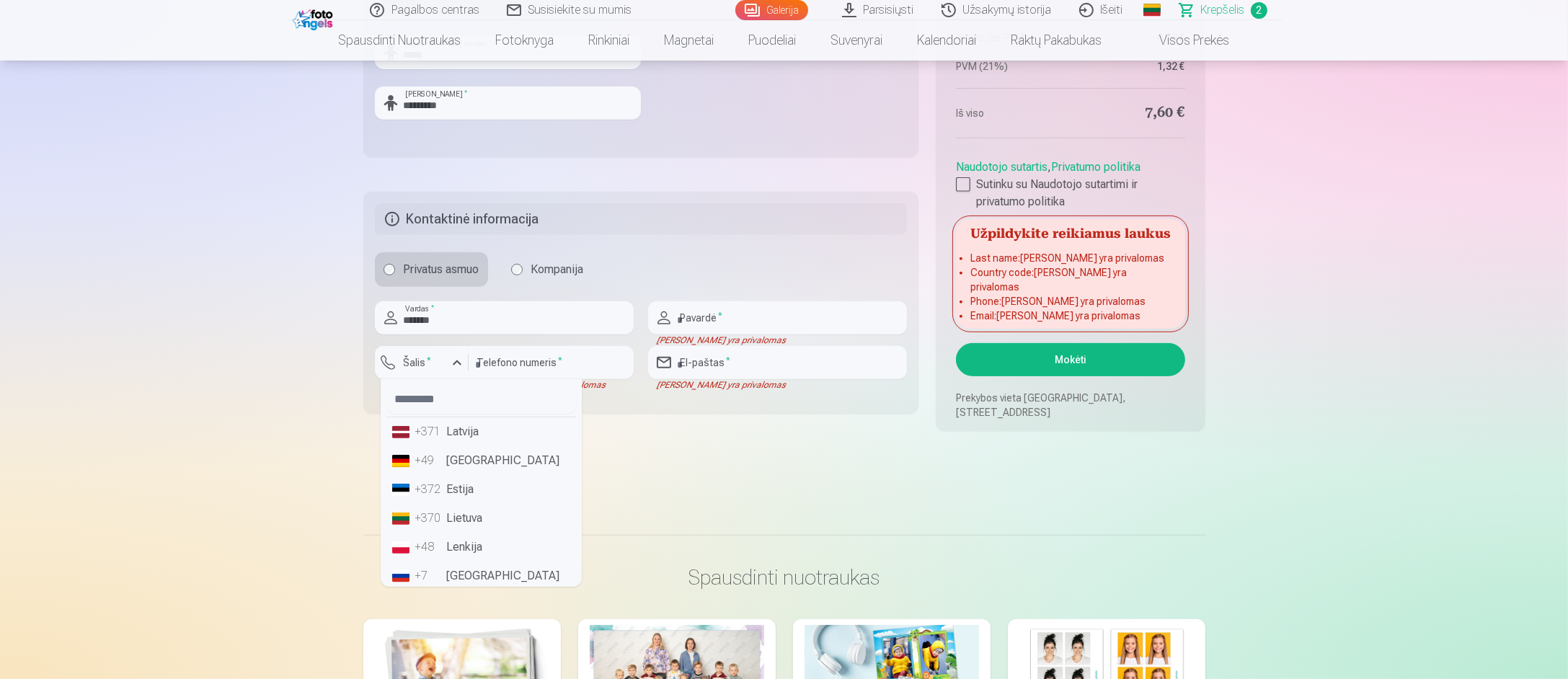
click at [481, 520] on li "+370 Lietuva" at bounding box center [481, 518] width 190 height 29
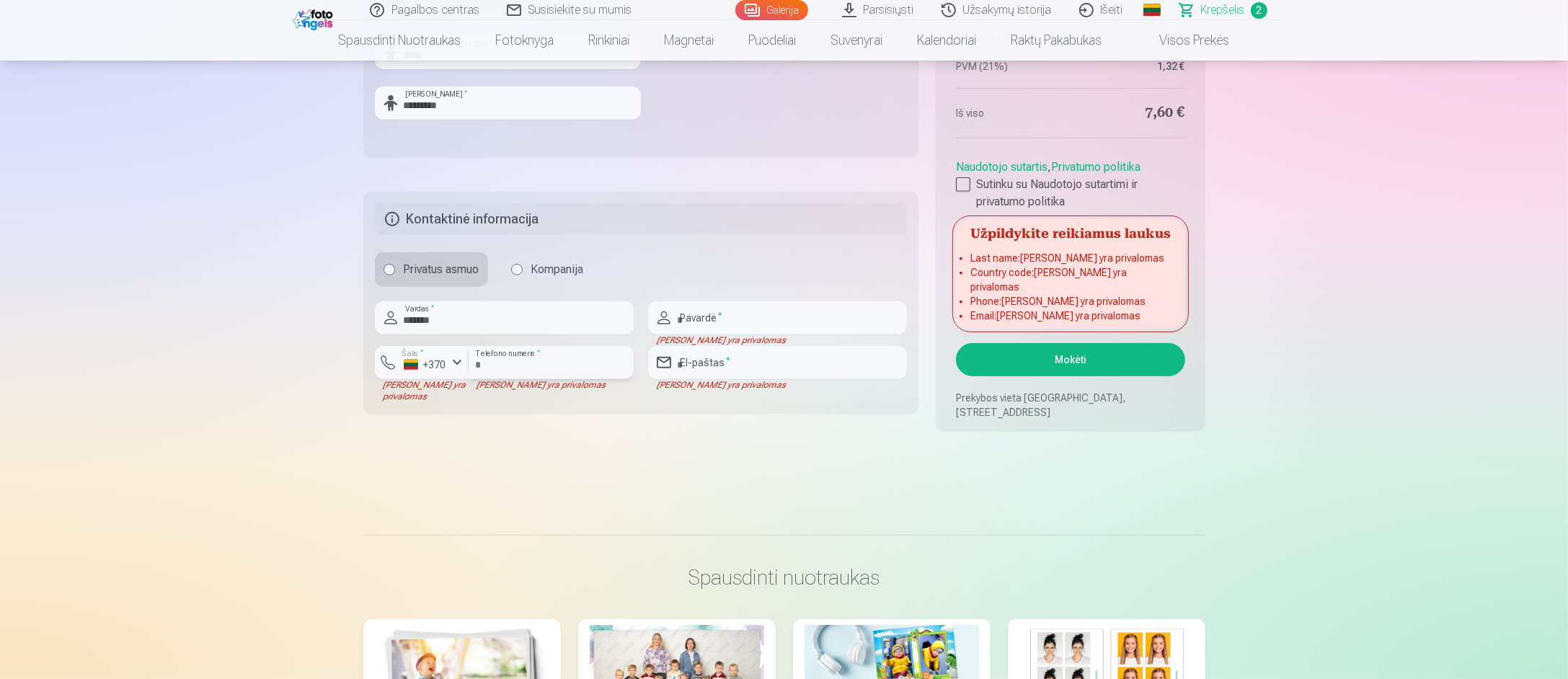
click at [512, 363] on input "number" at bounding box center [551, 362] width 165 height 33
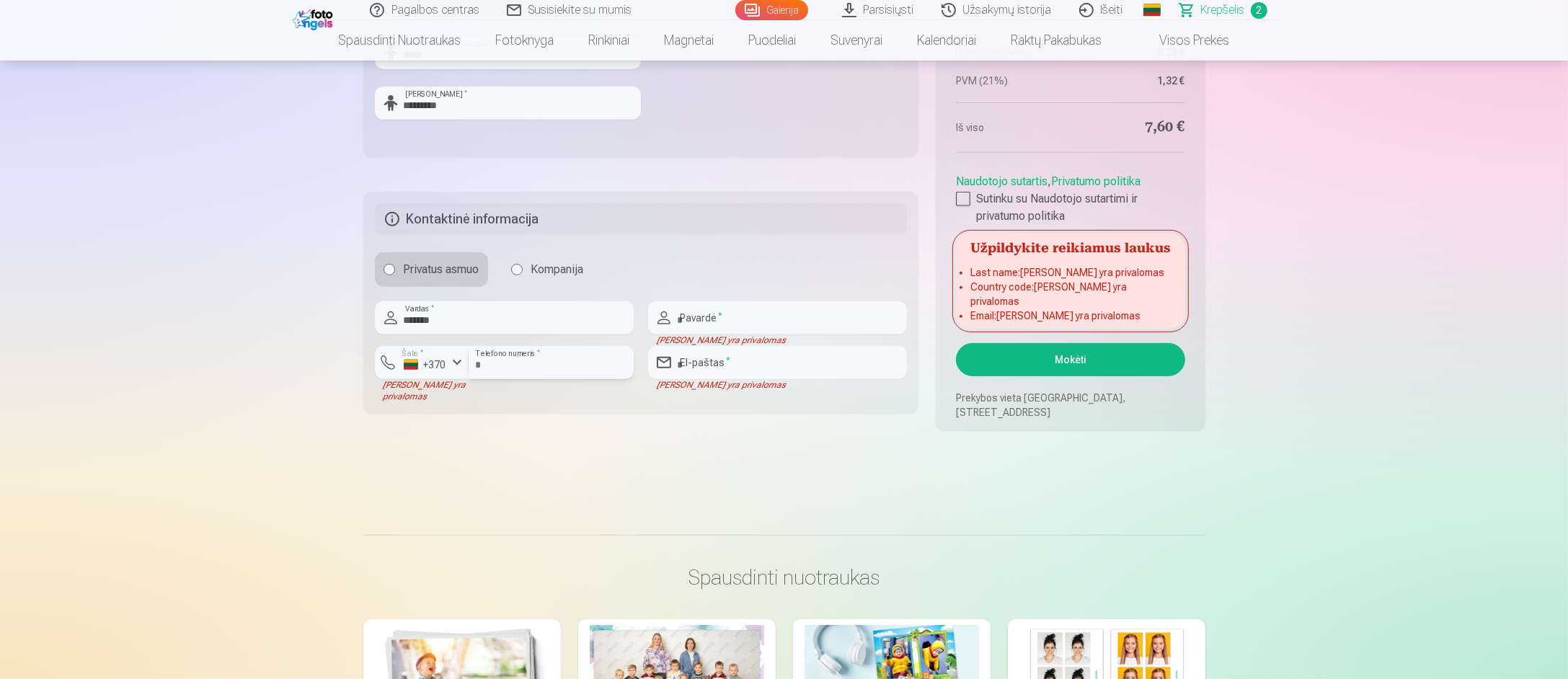
type input "********"
click at [698, 318] on input "text" at bounding box center [777, 317] width 259 height 33
type input "**********"
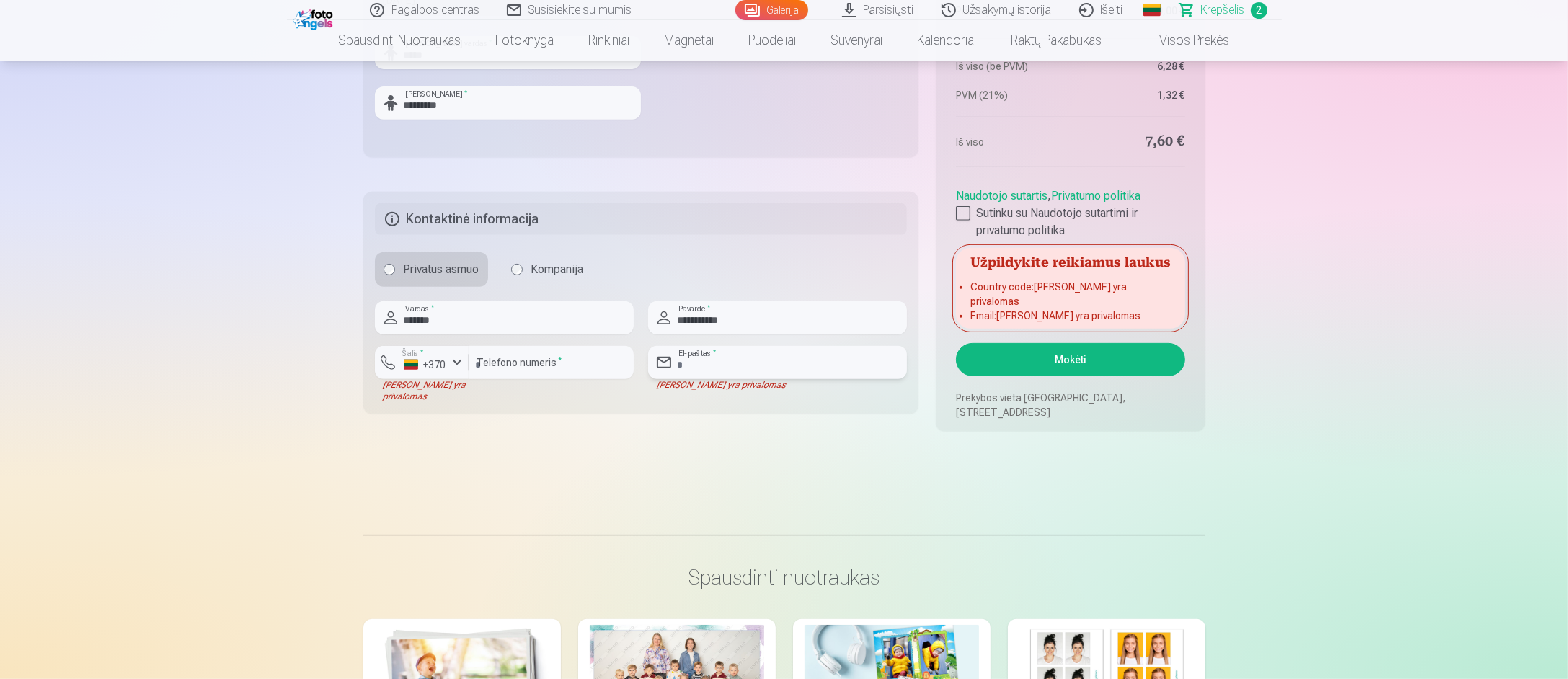
click at [750, 358] on input "email" at bounding box center [777, 362] width 259 height 33
type input "**********"
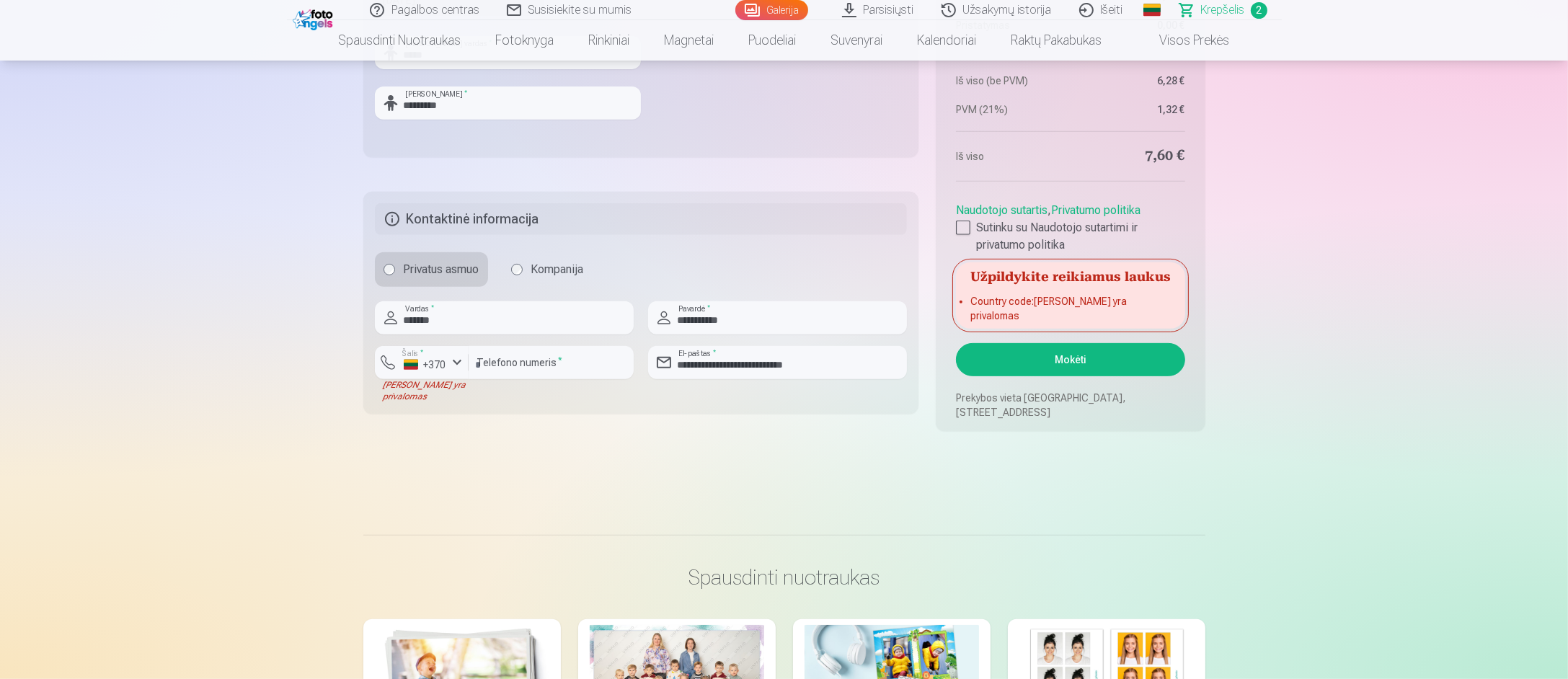
click at [1082, 355] on button "Mokėti" at bounding box center [1070, 359] width 229 height 33
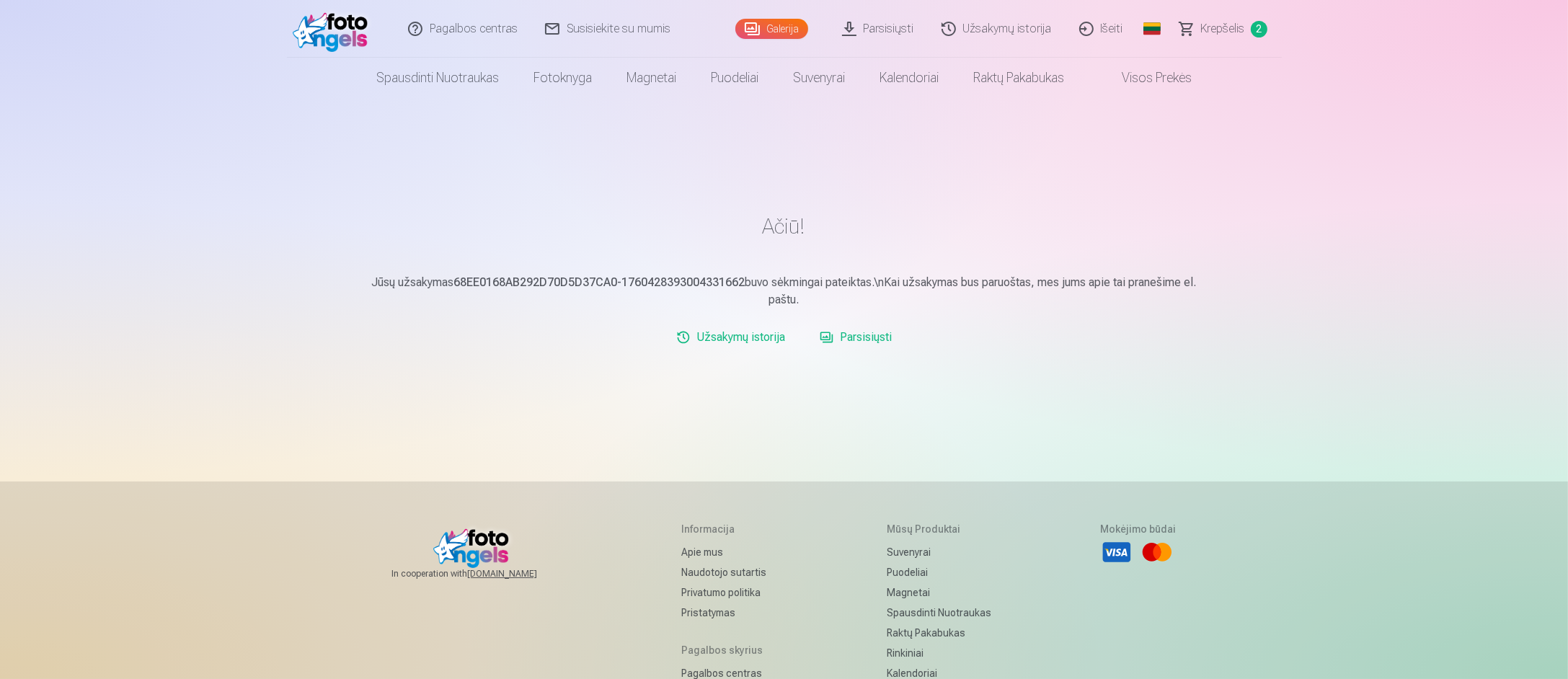
click at [747, 342] on link "Užsakymų istorija" at bounding box center [730, 337] width 120 height 29
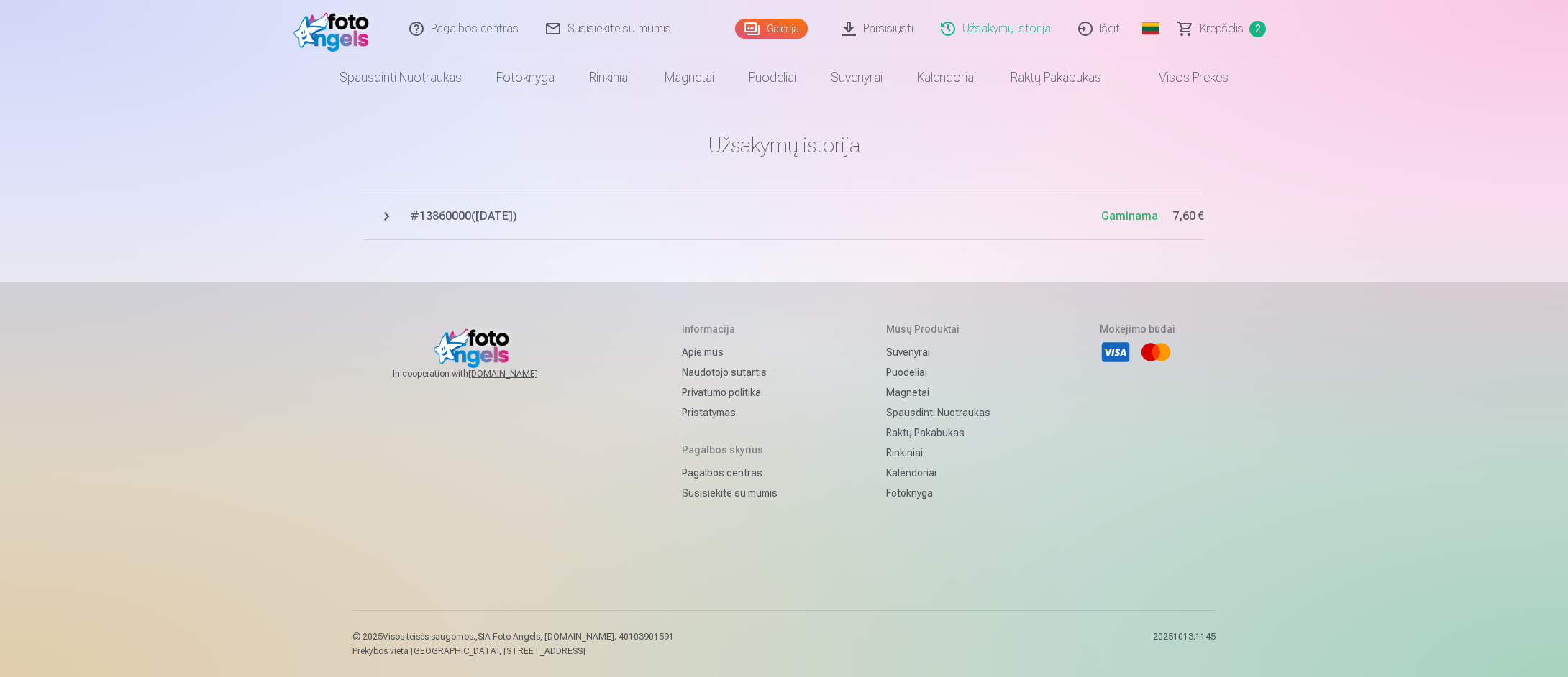
click at [1096, 27] on link "Išeiti" at bounding box center [1101, 28] width 71 height 58
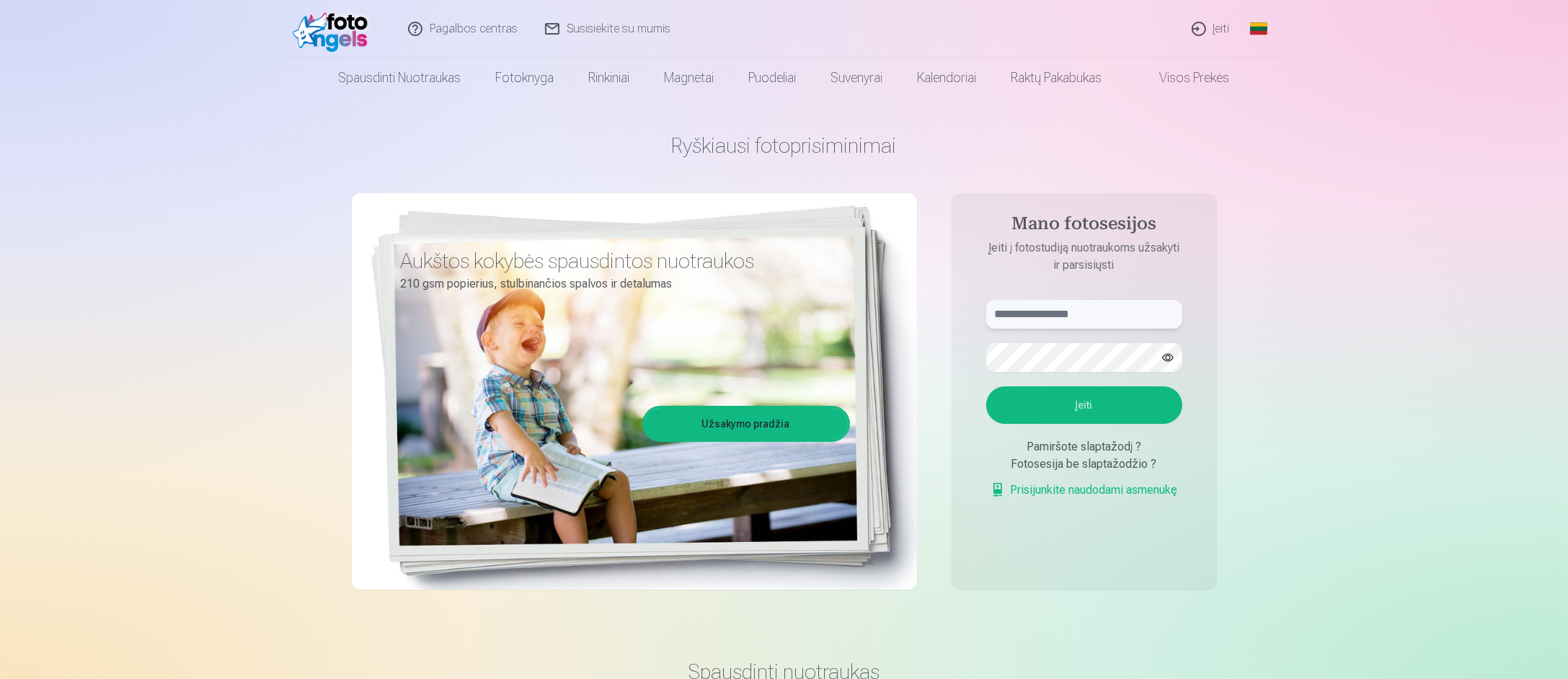
click at [1074, 307] on input "text" at bounding box center [1084, 314] width 196 height 29
type input "**********"
click at [986, 386] on button "Įeiti" at bounding box center [1084, 405] width 196 height 38
